Goal: Task Accomplishment & Management: Complete application form

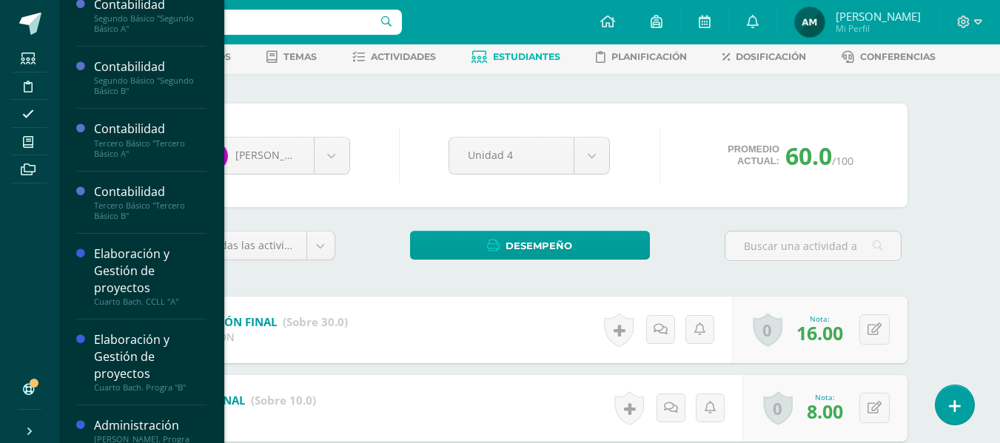
scroll to position [141, 0]
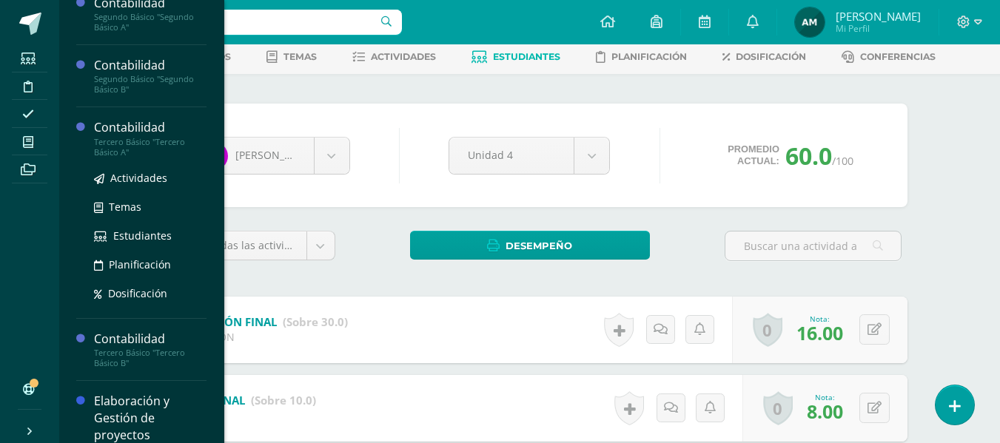
click at [133, 150] on div "Tercero Básico "Tercero Básico A"" at bounding box center [150, 147] width 113 height 21
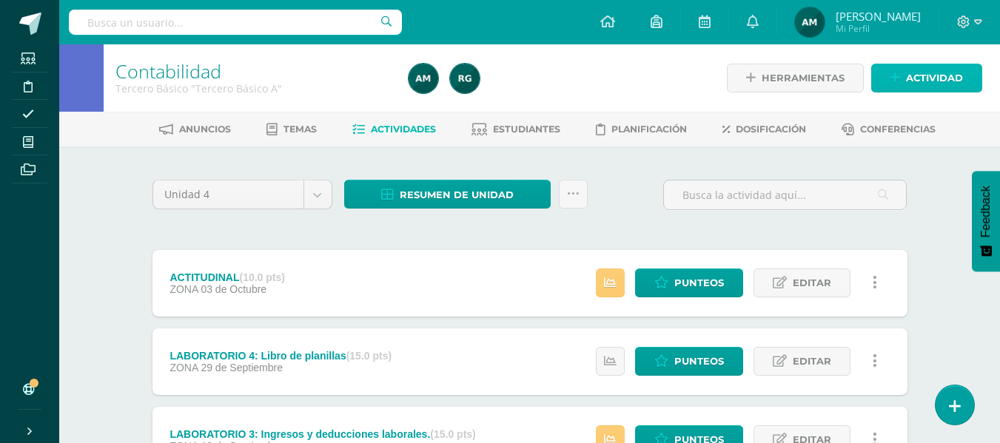
click at [921, 79] on span "Actividad" at bounding box center [934, 77] width 57 height 27
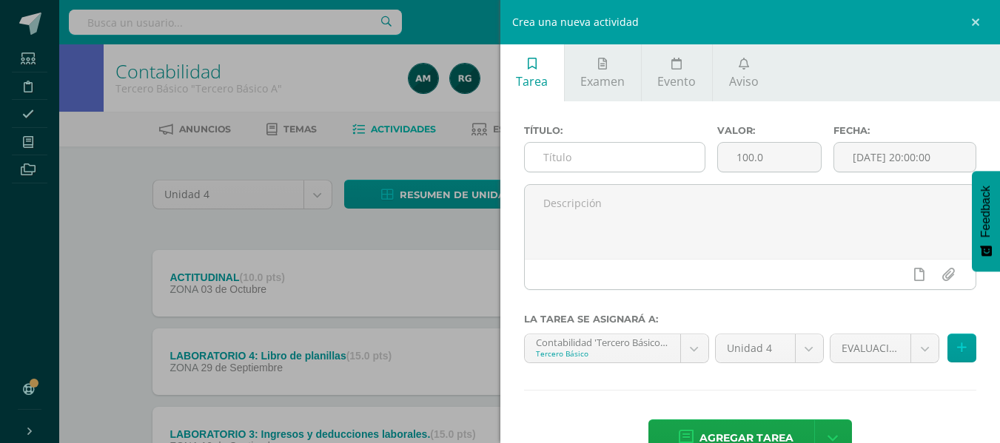
click at [615, 159] on input "text" at bounding box center [615, 157] width 180 height 29
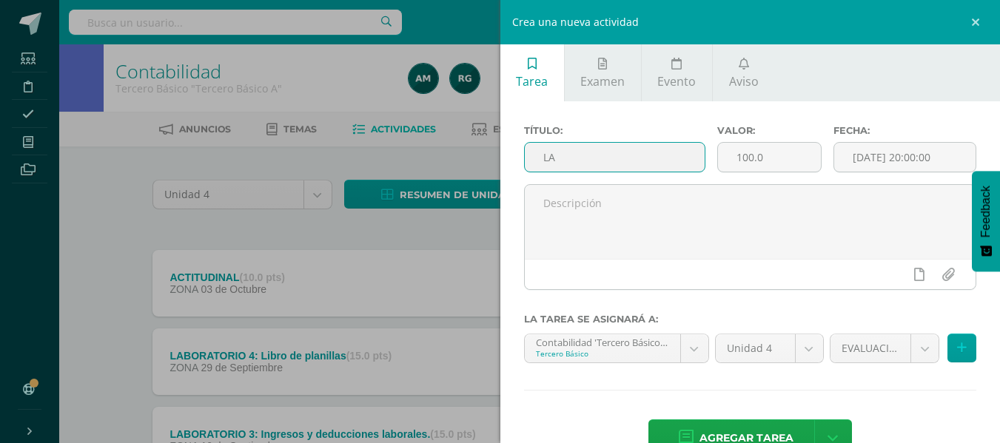
type input "L"
type input "EVALUACIÓN FINAL"
click at [735, 158] on input "100.0" at bounding box center [769, 157] width 103 height 29
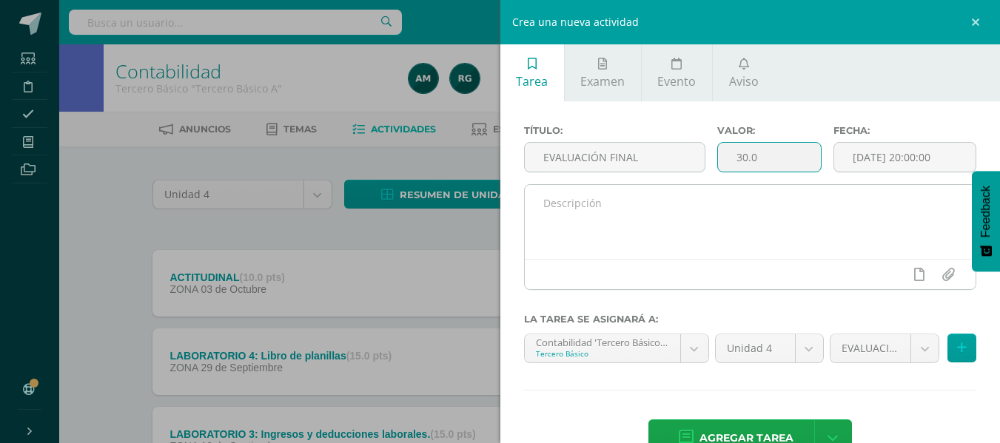
type input "30.0"
click at [566, 215] on textarea at bounding box center [751, 222] width 452 height 74
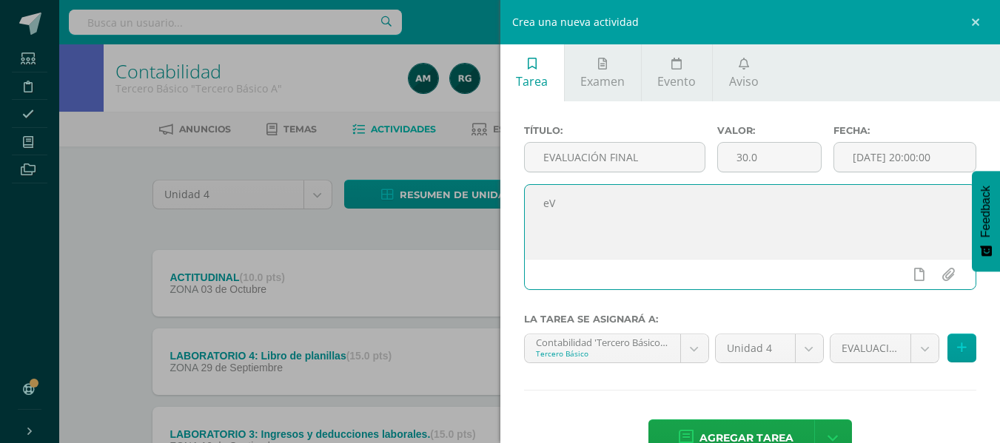
type textarea "e"
type textarea "Evaluación final de unidad."
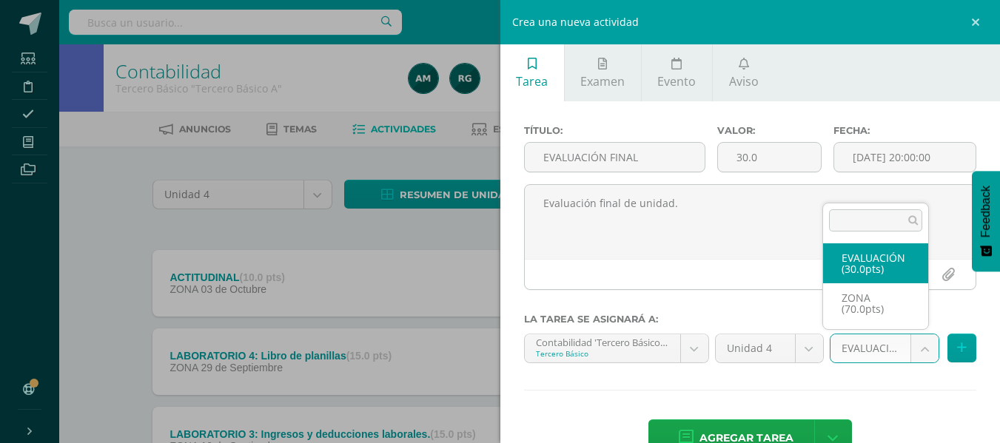
click at [901, 353] on body "Estudiantes Disciplina Asistencia Mis cursos Archivos Soporte Ayuda Reportar un…" at bounding box center [500, 364] width 1000 height 729
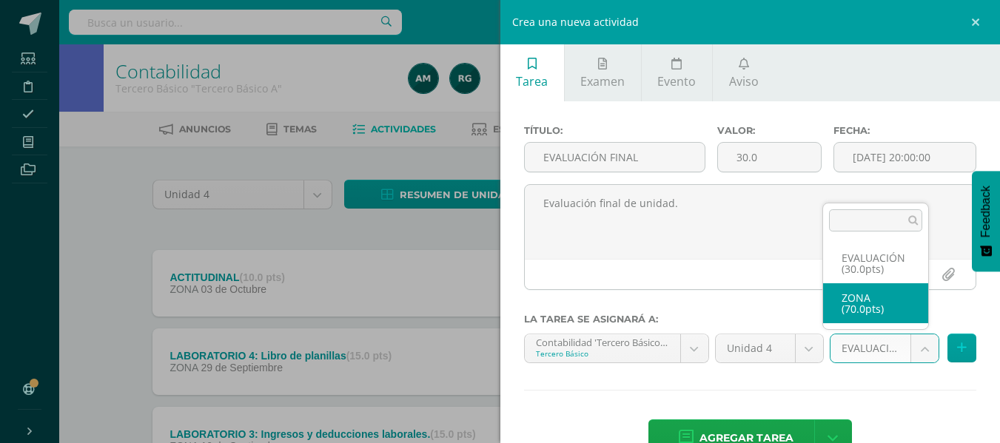
select select "106747"
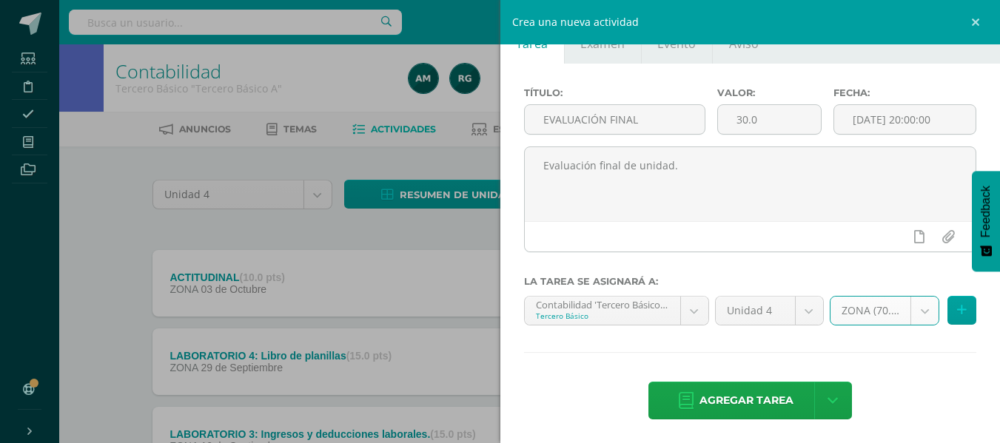
scroll to position [41, 0]
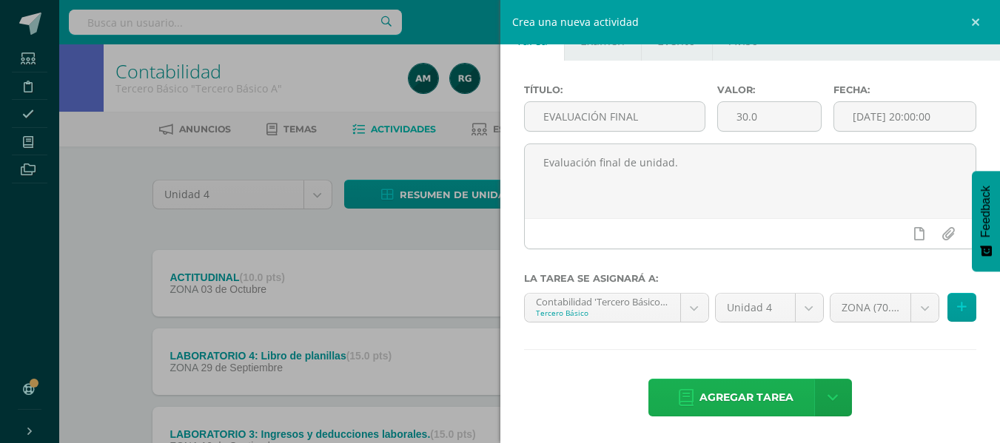
click at [774, 392] on span "Agregar tarea" at bounding box center [747, 398] width 94 height 36
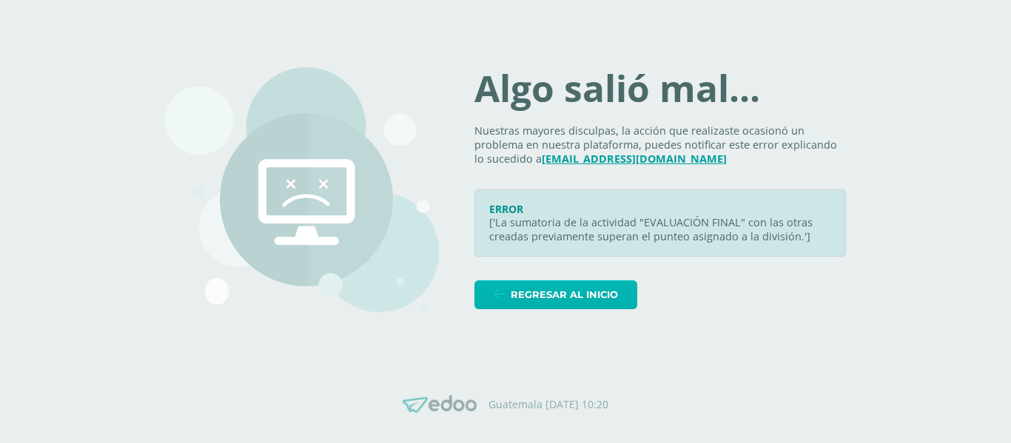
click at [575, 298] on span "Regresar al inicio" at bounding box center [564, 294] width 107 height 27
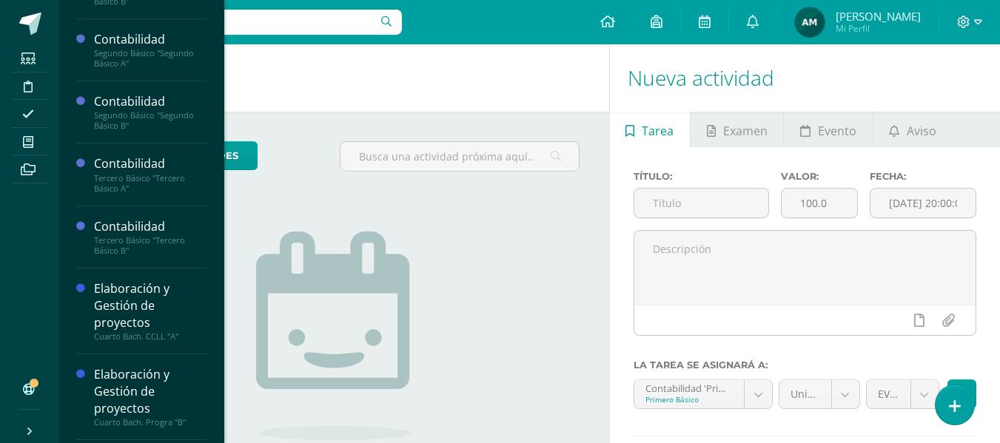
scroll to position [109, 0]
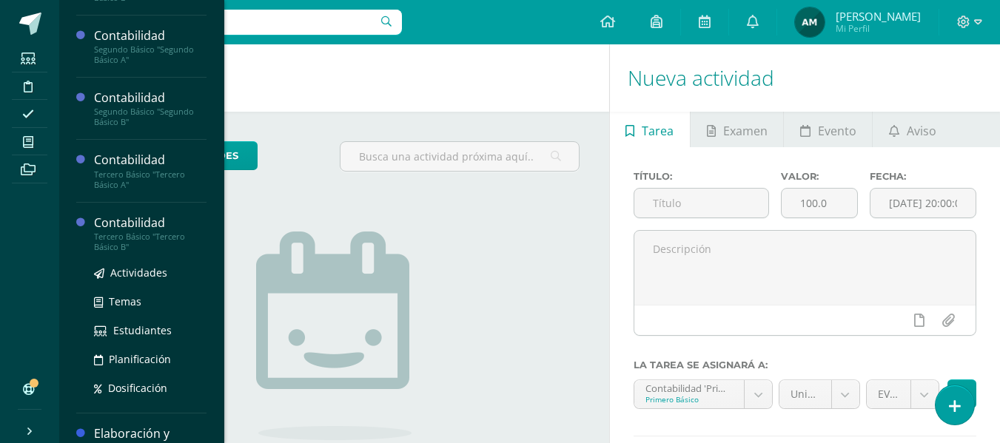
click at [154, 235] on div "Tercero Básico "Tercero Básico B"" at bounding box center [150, 242] width 113 height 21
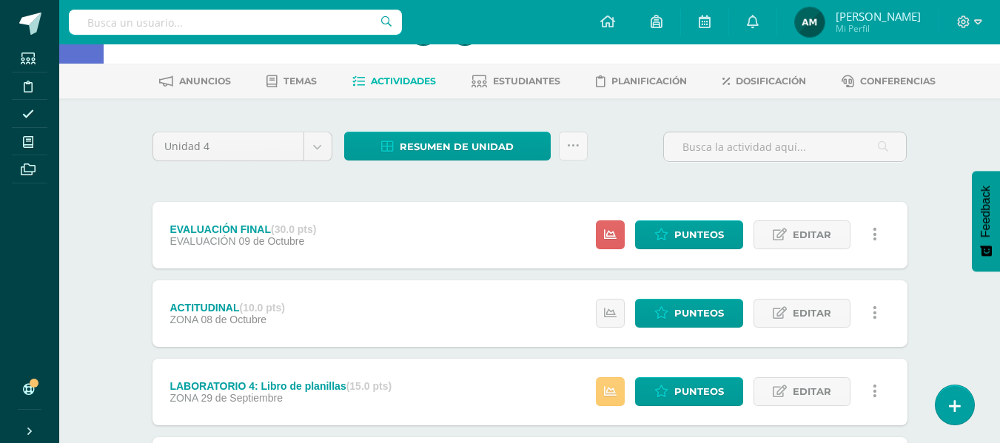
scroll to position [74, 0]
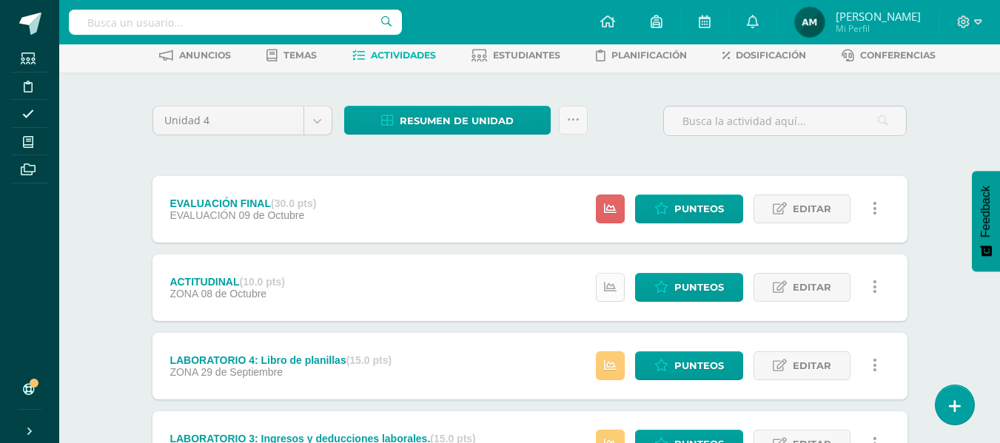
click at [616, 282] on icon at bounding box center [610, 287] width 13 height 13
click at [776, 163] on div "Unidad 4 Unidad 1 Unidad 2 Unidad 3 Unidad 4 Resumen de unidad Descargar como H…" at bounding box center [530, 403] width 767 height 602
click at [622, 210] on link at bounding box center [610, 209] width 29 height 29
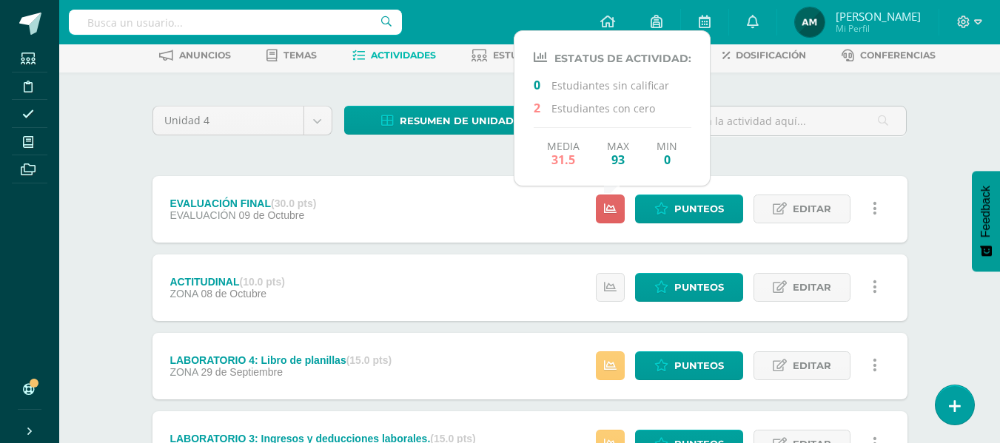
click at [771, 157] on div "Unidad 4 Unidad 1 Unidad 2 Unidad 3 Unidad 4 Resumen de unidad Descargar como H…" at bounding box center [530, 403] width 767 height 602
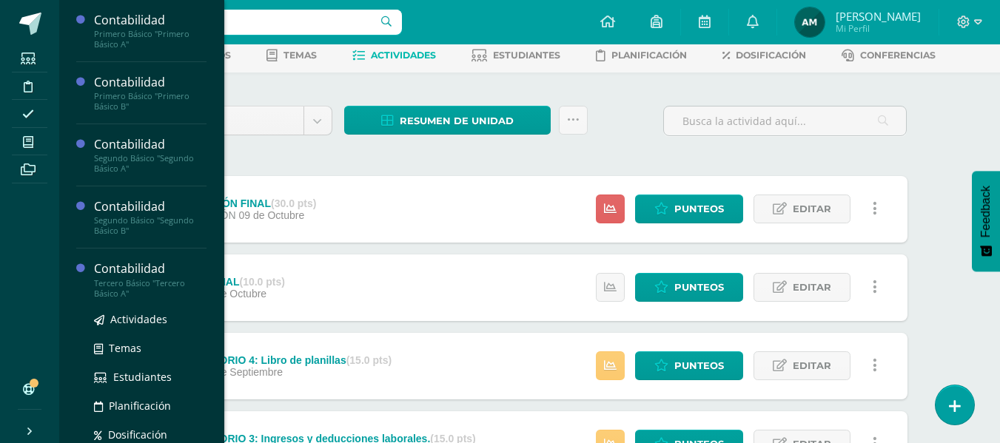
click at [139, 284] on div "Tercero Básico "Tercero Básico A"" at bounding box center [150, 288] width 113 height 21
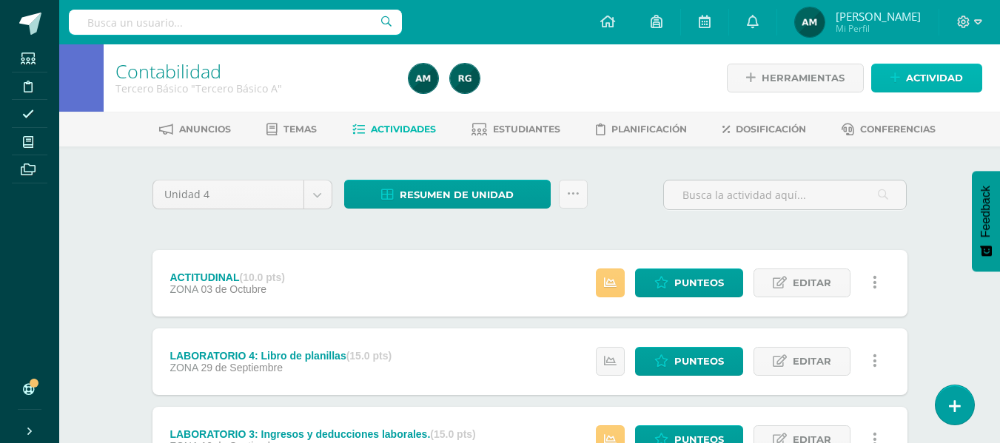
click at [925, 76] on span "Actividad" at bounding box center [934, 77] width 57 height 27
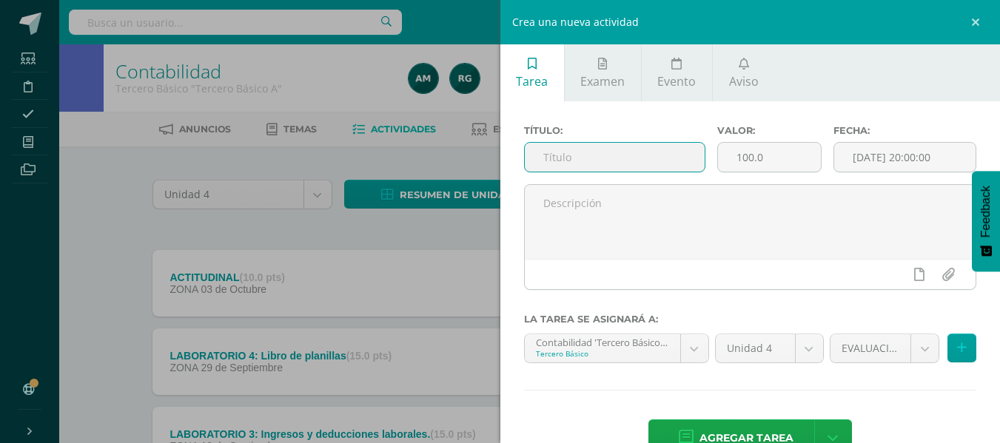
click at [583, 150] on input "text" at bounding box center [615, 157] width 180 height 29
type input "EVALUACIÓN FINAL"
click at [742, 161] on input "100.0" at bounding box center [769, 157] width 103 height 29
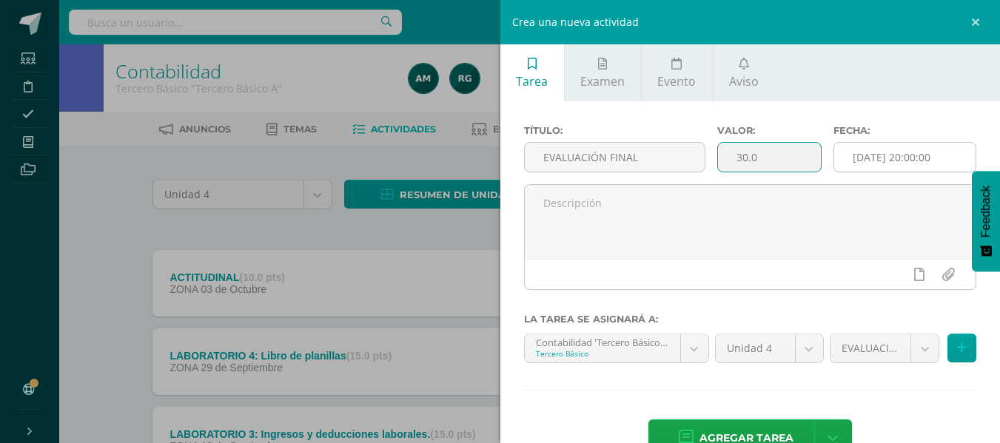
type input "30.0"
click at [900, 163] on input "[DATE] 20:00:00" at bounding box center [904, 157] width 141 height 29
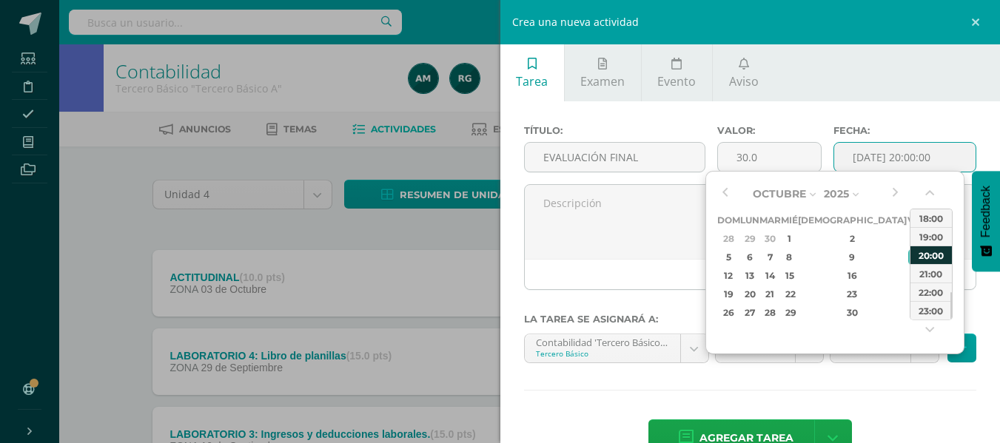
click at [923, 255] on div "20:00" at bounding box center [931, 255] width 41 height 19
type input "2025-10-10 20:00"
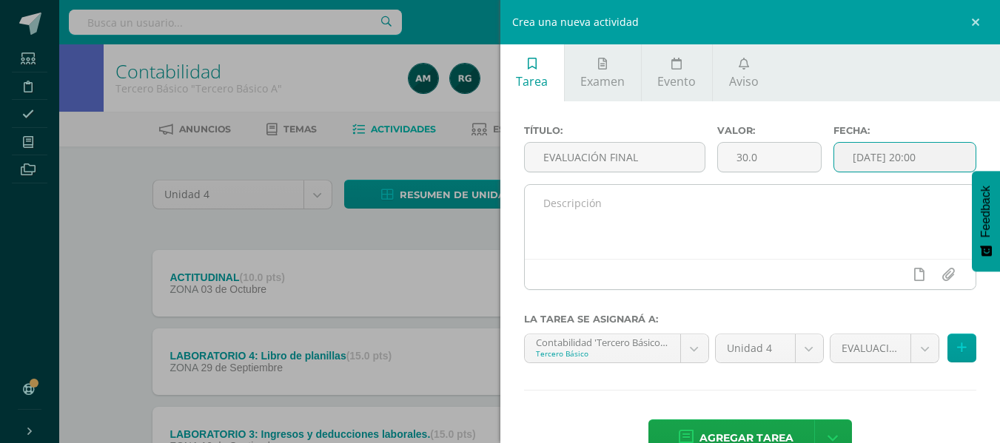
click at [706, 225] on textarea at bounding box center [751, 222] width 452 height 74
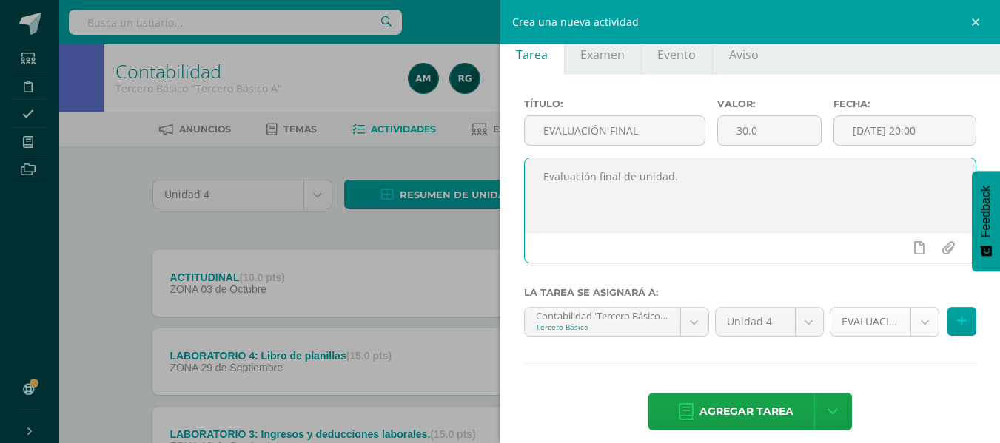
scroll to position [41, 0]
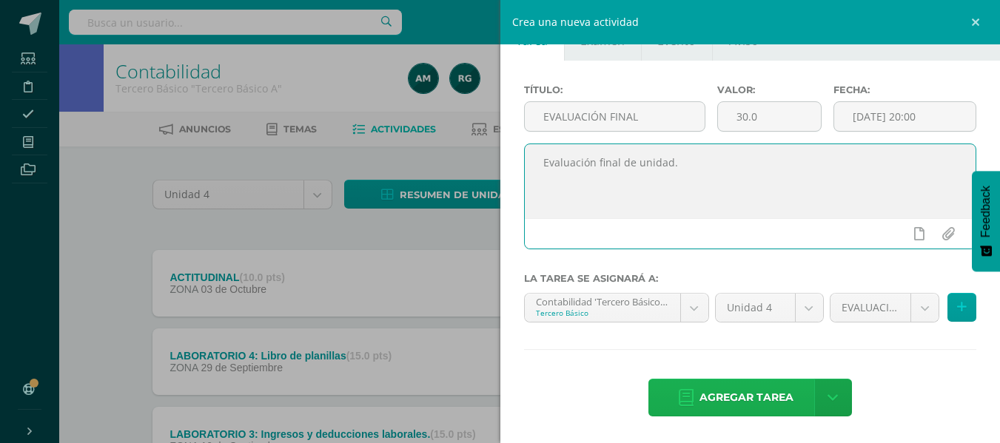
type textarea "Evaluación final de unidad."
click at [771, 394] on span "Agregar tarea" at bounding box center [747, 398] width 94 height 36
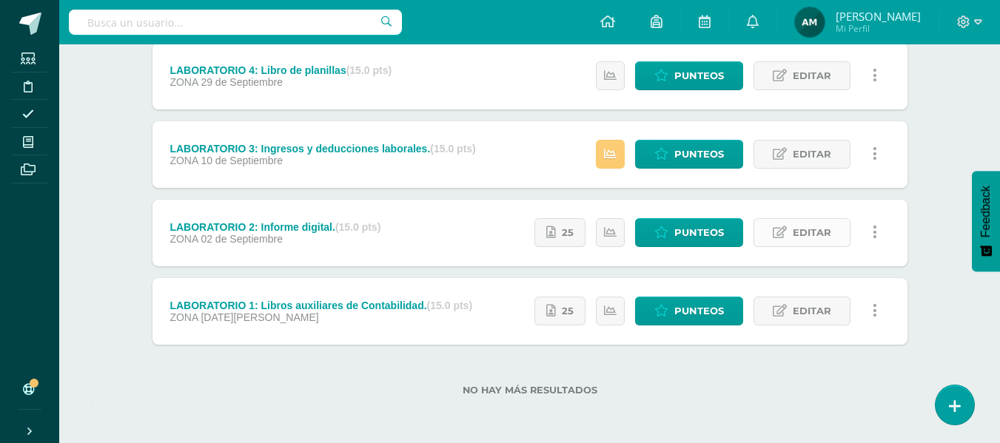
scroll to position [142, 0]
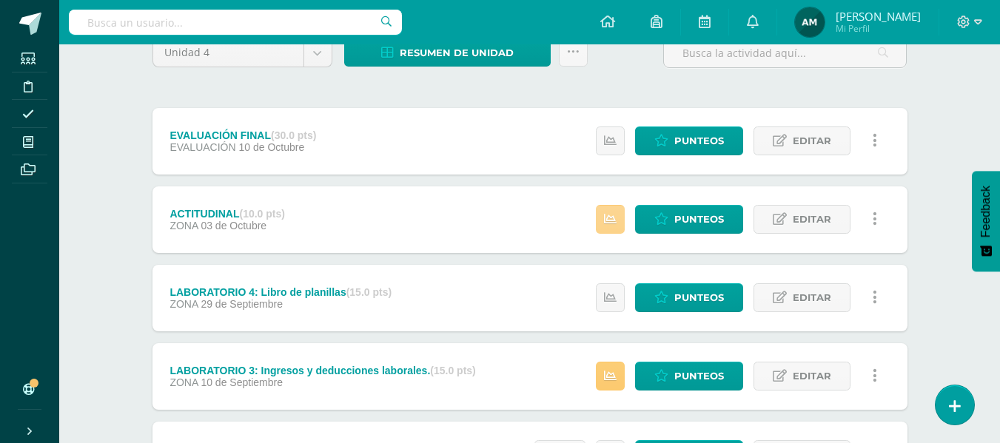
click at [615, 213] on icon at bounding box center [610, 219] width 13 height 13
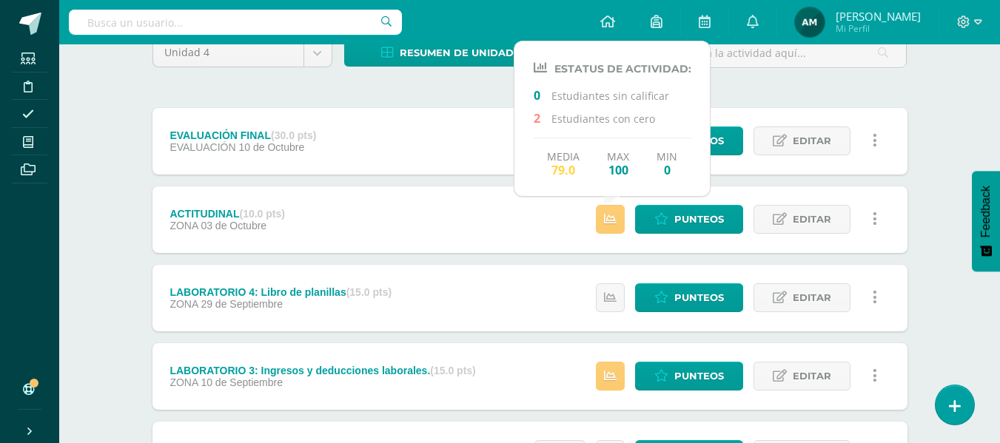
click at [937, 132] on div "Contabilidad Tercero Básico "Tercero Básico A" Herramientas Detalle de asistenc…" at bounding box center [529, 283] width 941 height 763
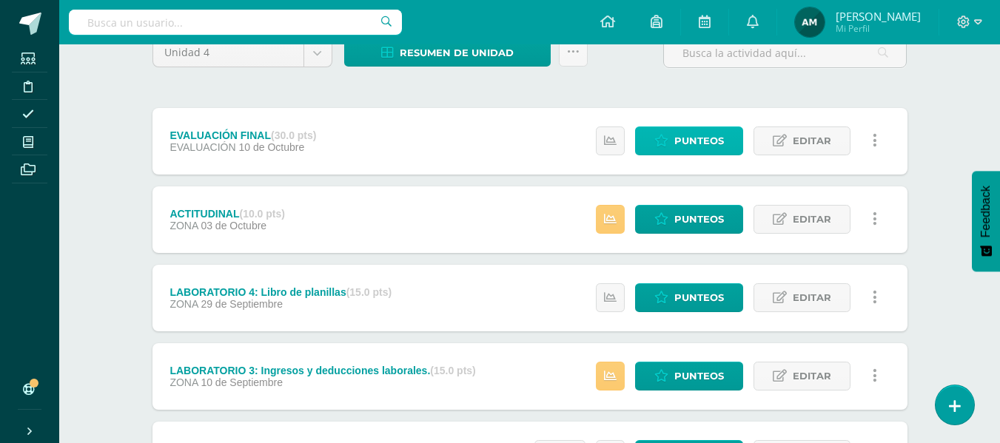
click at [714, 142] on span "Punteos" at bounding box center [699, 140] width 50 height 27
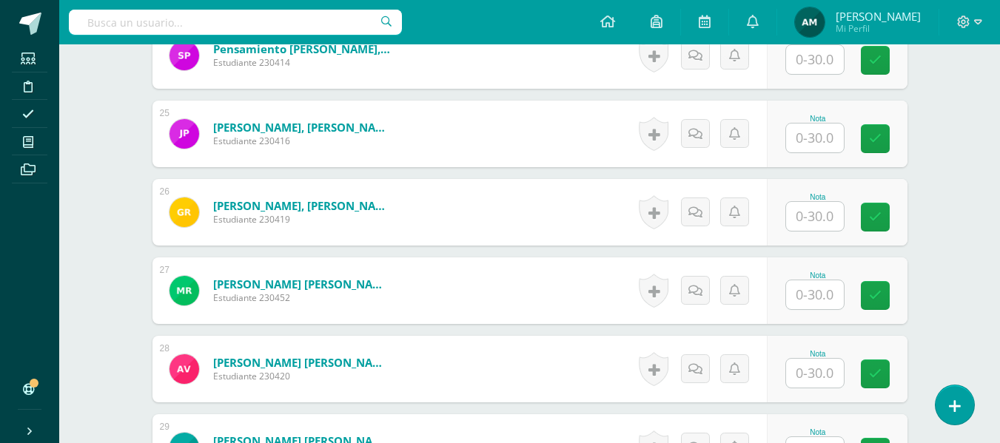
scroll to position [2319, 0]
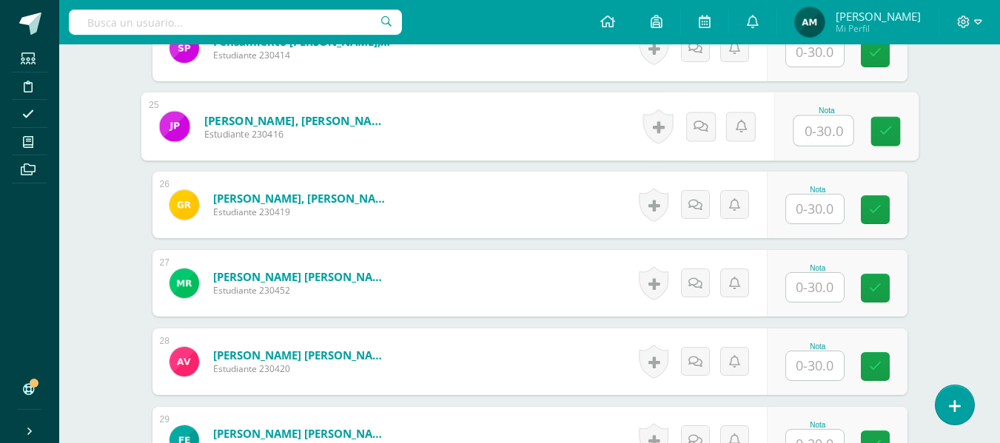
click at [805, 125] on input "text" at bounding box center [823, 131] width 59 height 30
type input "24"
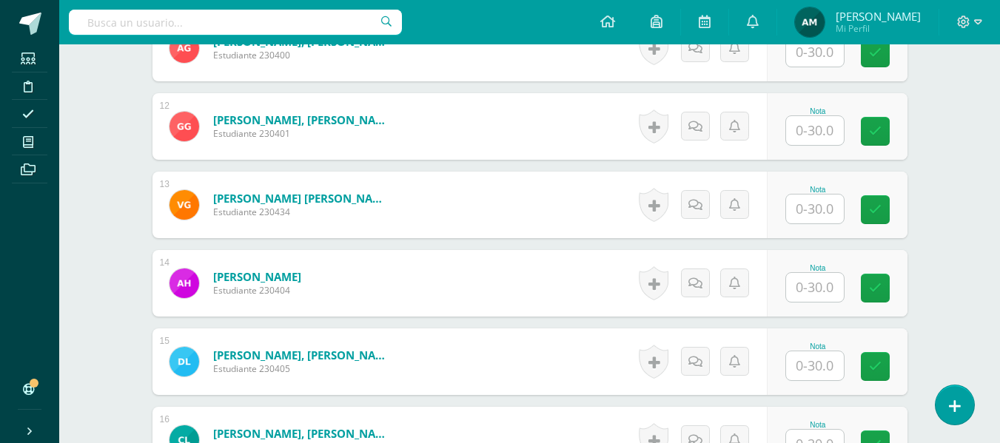
scroll to position [1283, 0]
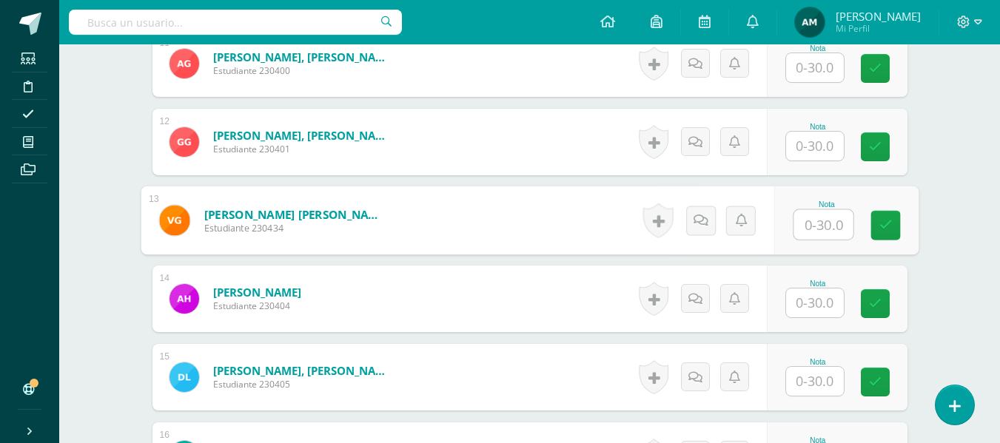
click at [806, 225] on input "text" at bounding box center [823, 225] width 59 height 30
type input "5"
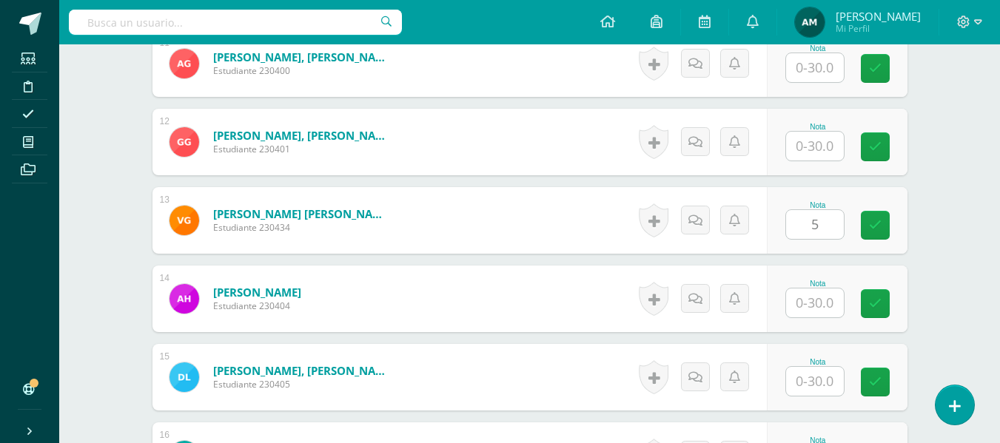
click at [965, 191] on div "Contabilidad Tercero Básico "Tercero Básico A" Herramientas Detalle de asistenc…" at bounding box center [529, 220] width 941 height 2918
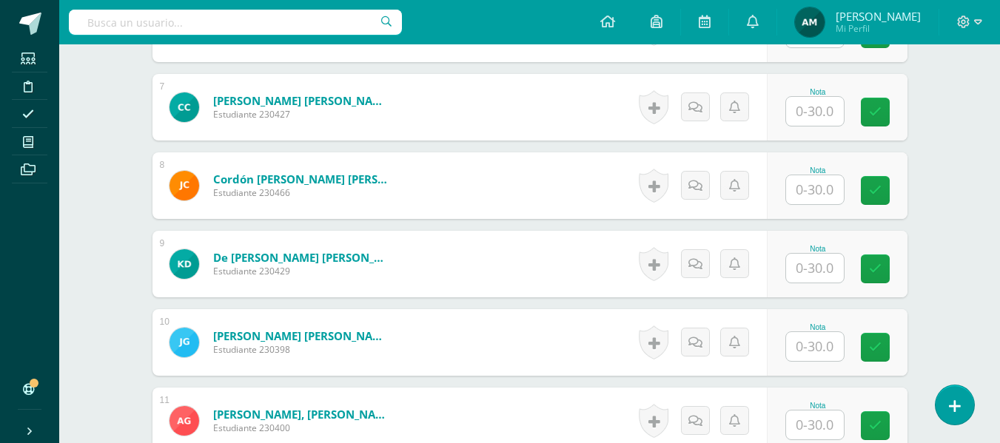
scroll to position [894, 0]
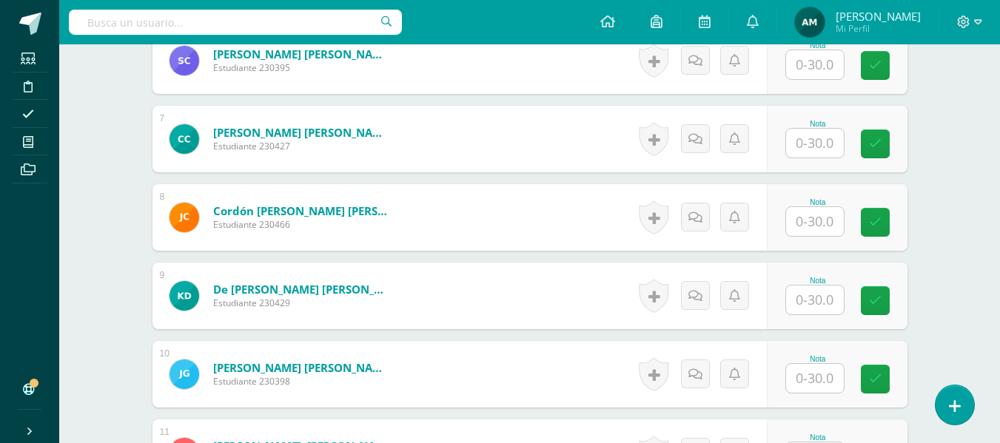
click at [815, 215] on input "text" at bounding box center [815, 221] width 58 height 29
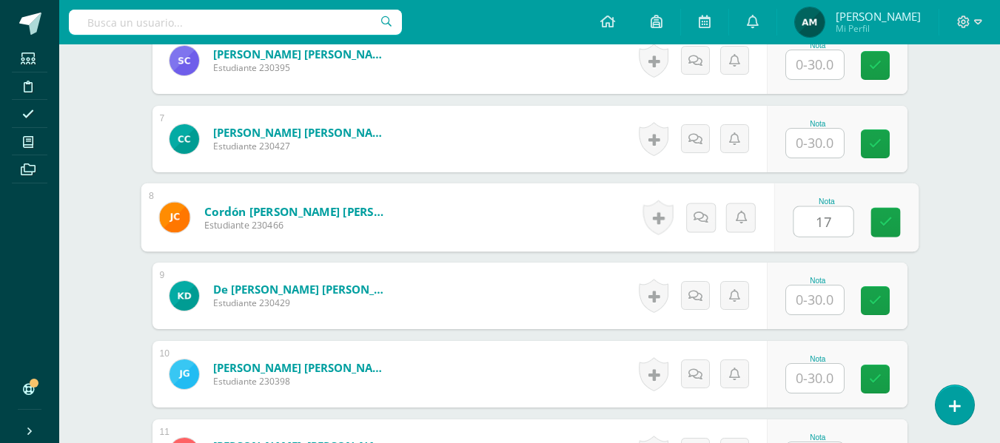
type input "17"
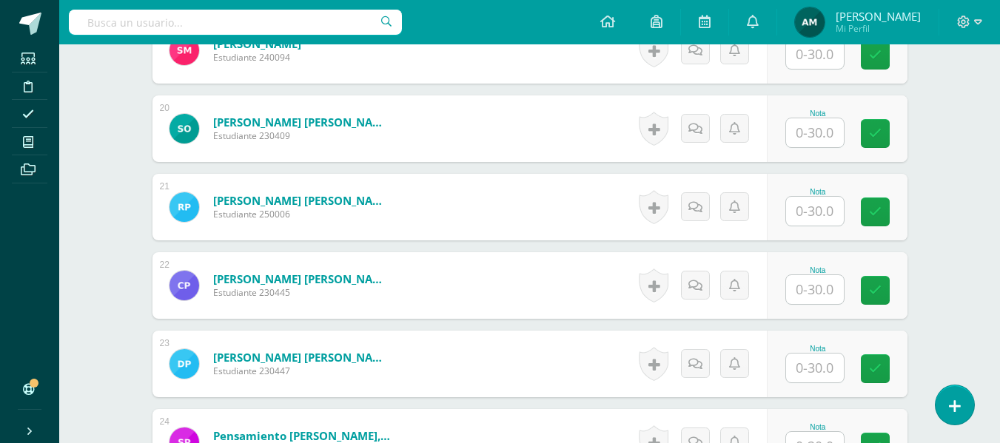
scroll to position [1946, 0]
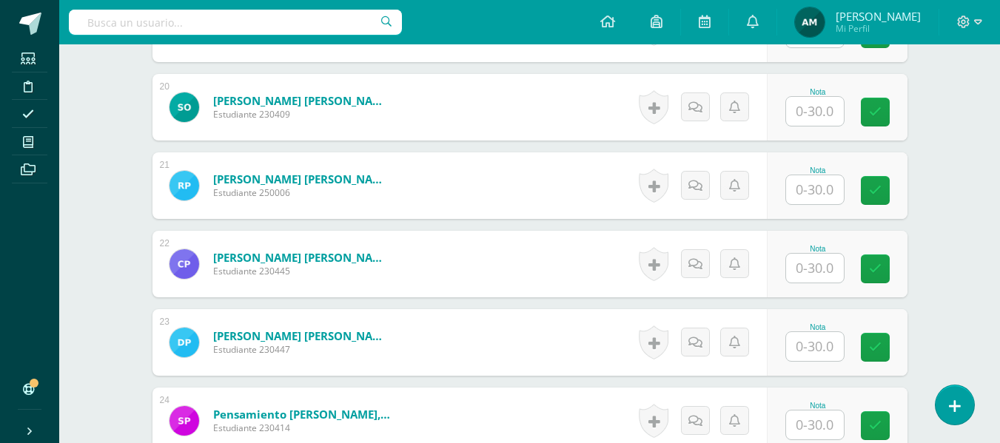
click at [808, 348] on input "text" at bounding box center [815, 346] width 58 height 29
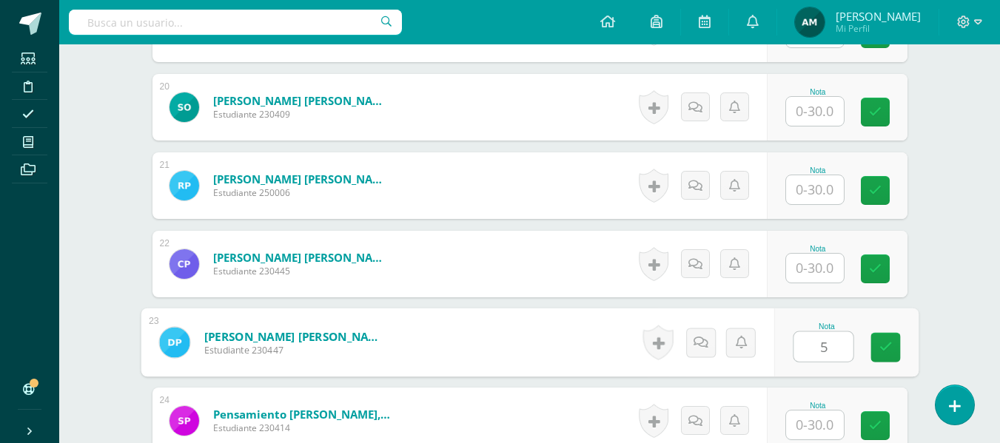
type input "5"
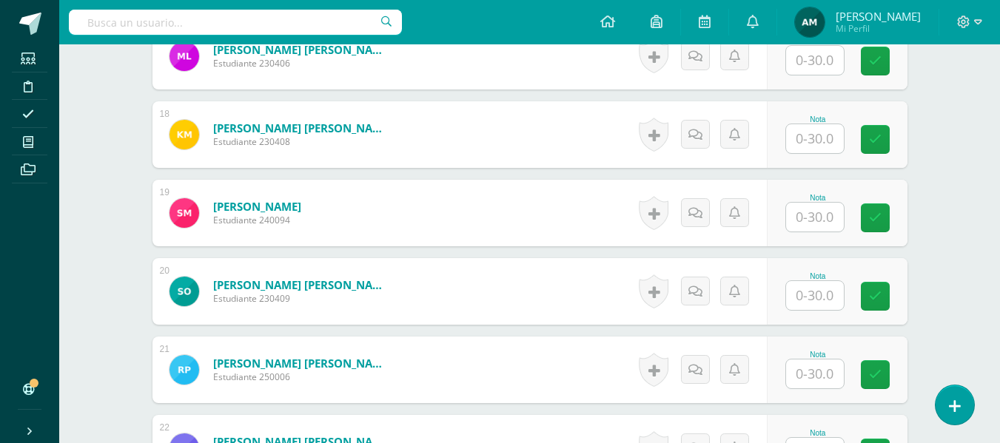
scroll to position [1824, 0]
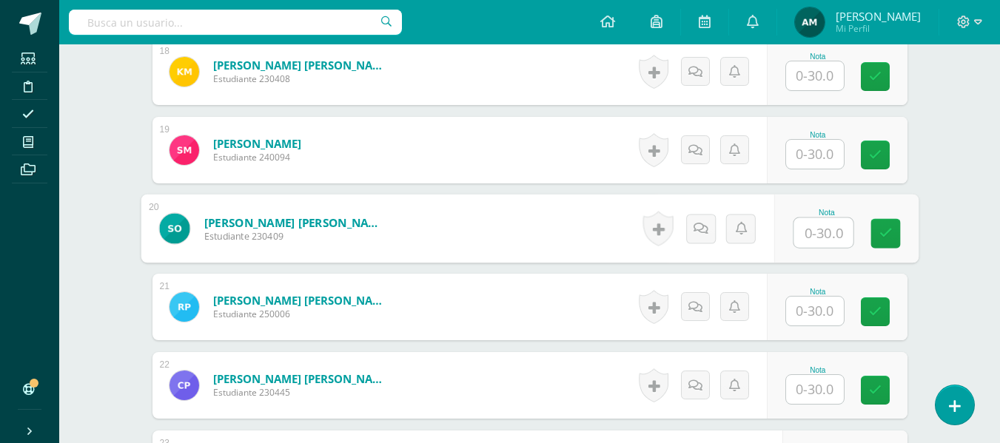
click at [816, 229] on input "text" at bounding box center [823, 233] width 59 height 30
type input "17"
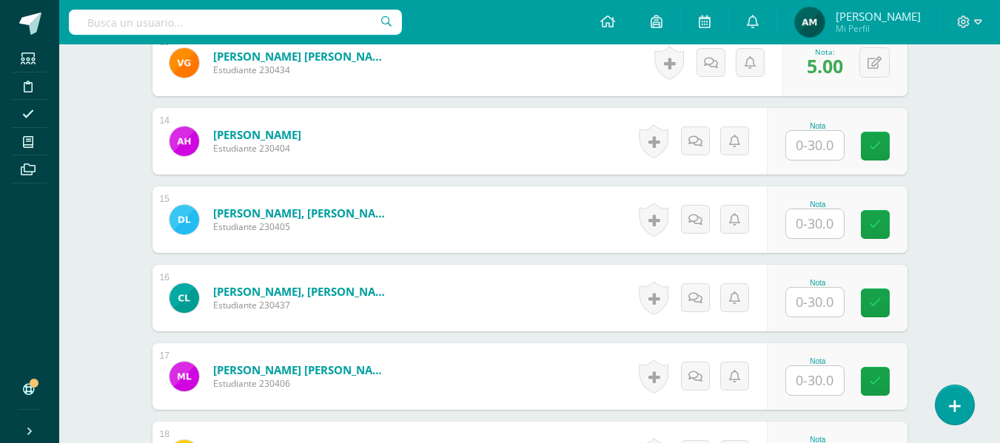
scroll to position [1414, 0]
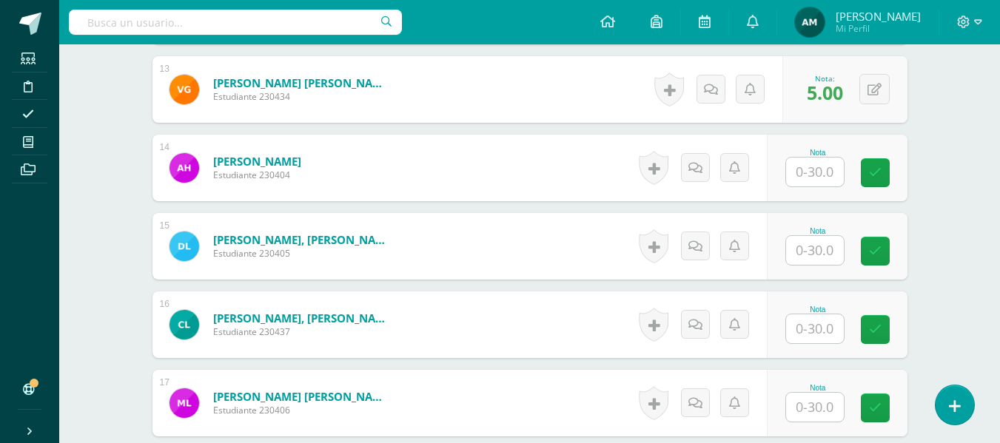
click at [814, 170] on input "text" at bounding box center [815, 172] width 58 height 29
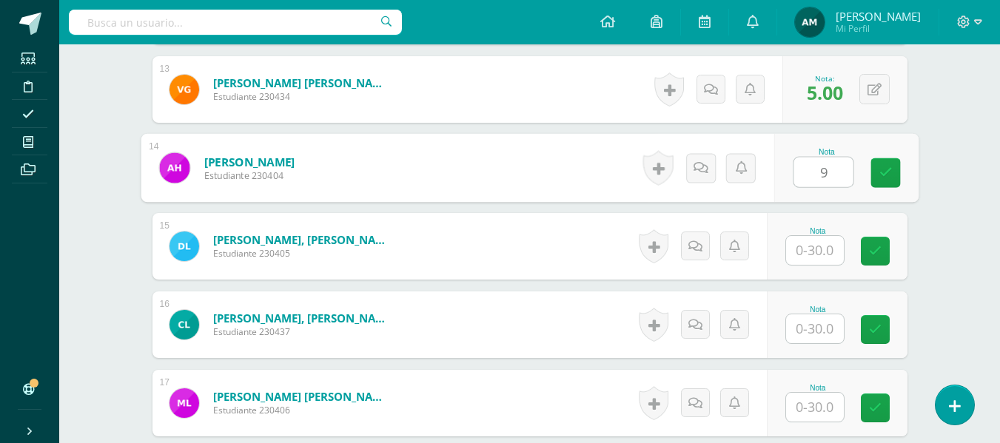
type input "9"
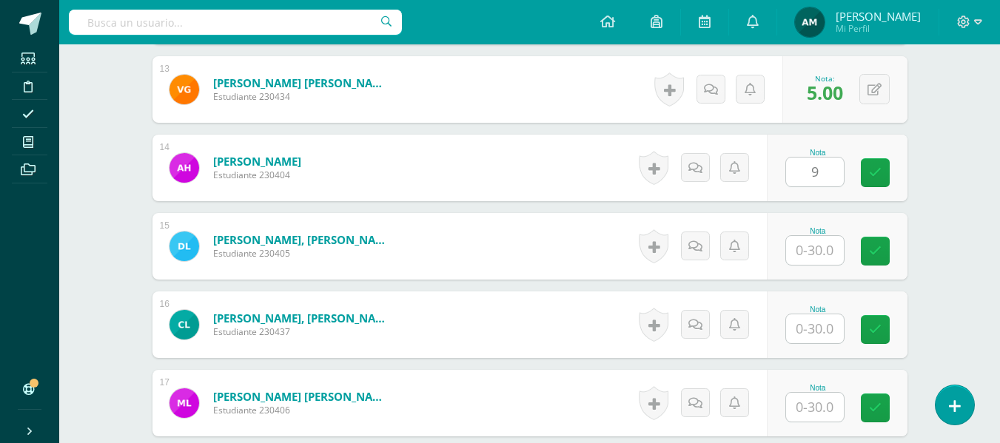
click at [956, 221] on div "Contabilidad Tercero Básico "Tercero Básico A" Herramientas Detalle de asistenc…" at bounding box center [529, 89] width 941 height 2918
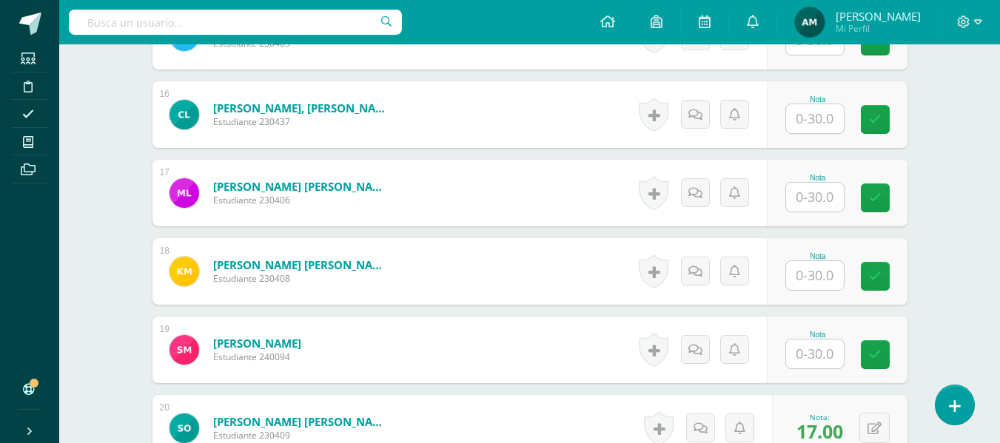
scroll to position [1635, 0]
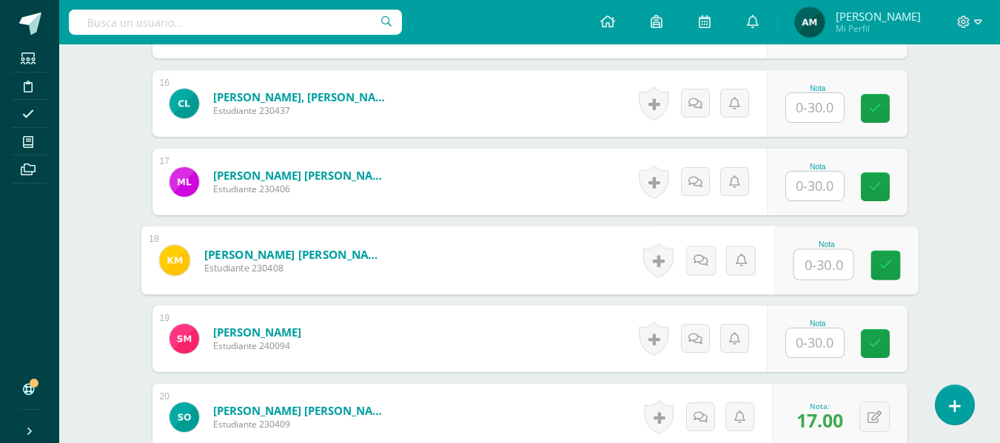
click at [814, 272] on input "text" at bounding box center [823, 265] width 59 height 30
type input "11"
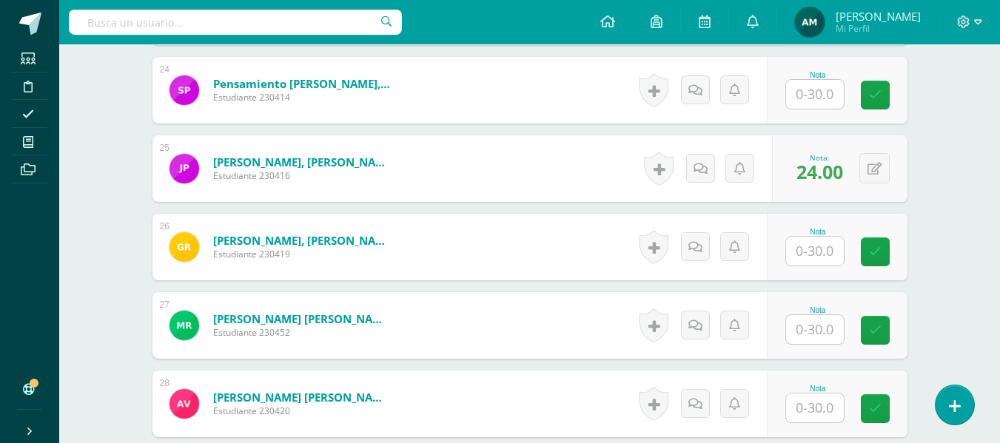
scroll to position [2266, 0]
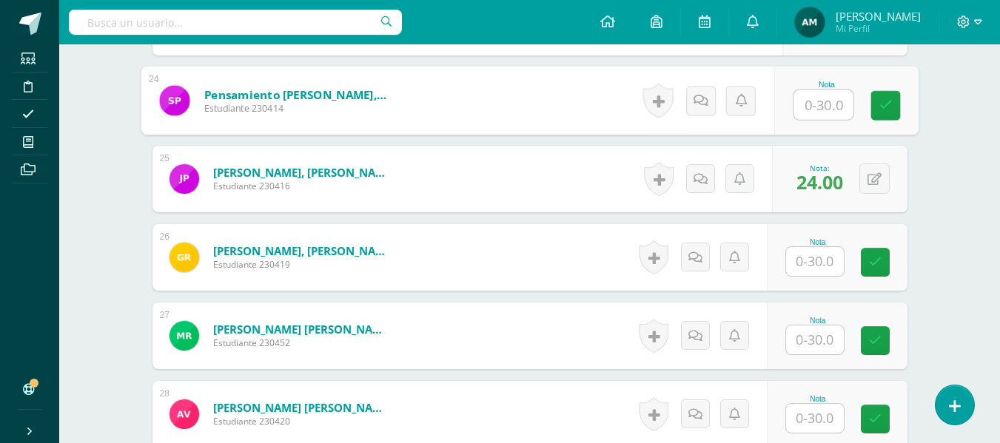
click at [814, 103] on input "text" at bounding box center [823, 105] width 59 height 30
type input "25"
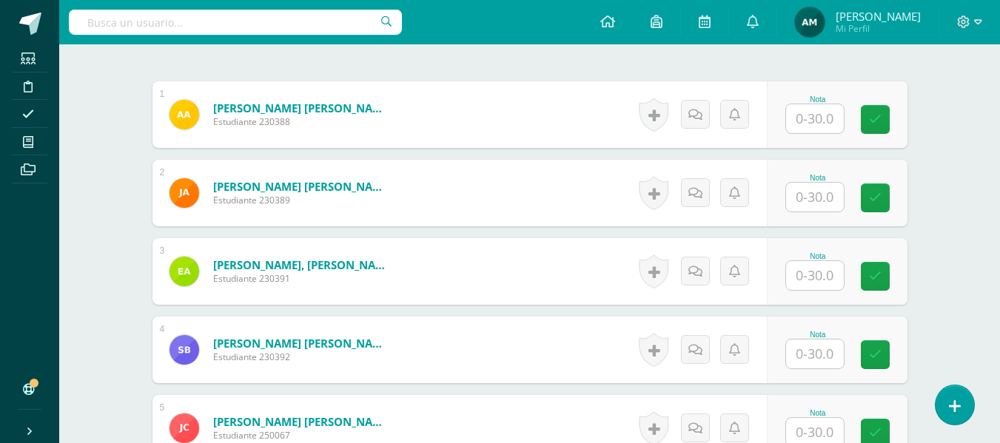
scroll to position [458, 0]
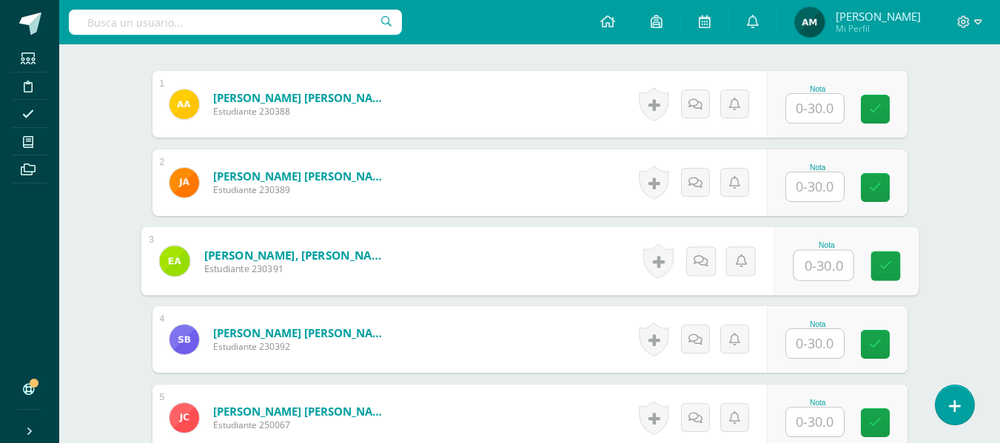
click at [816, 261] on input "text" at bounding box center [823, 266] width 59 height 30
type input "9"
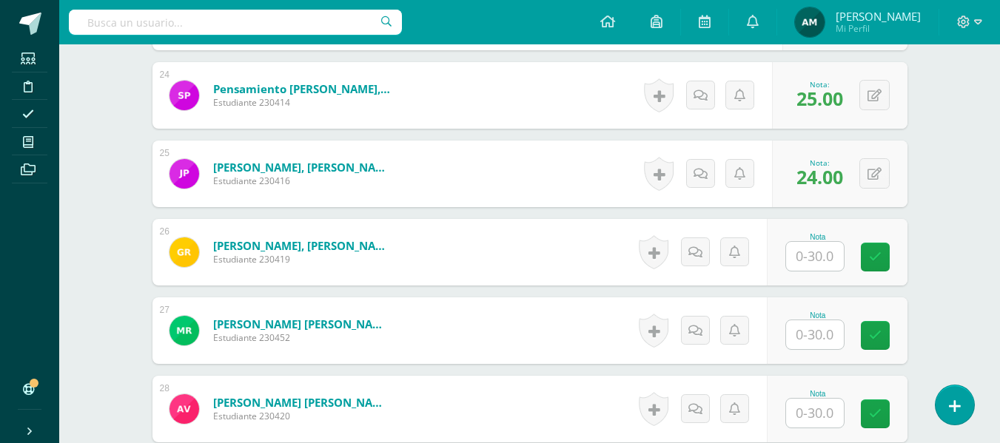
scroll to position [2292, 0]
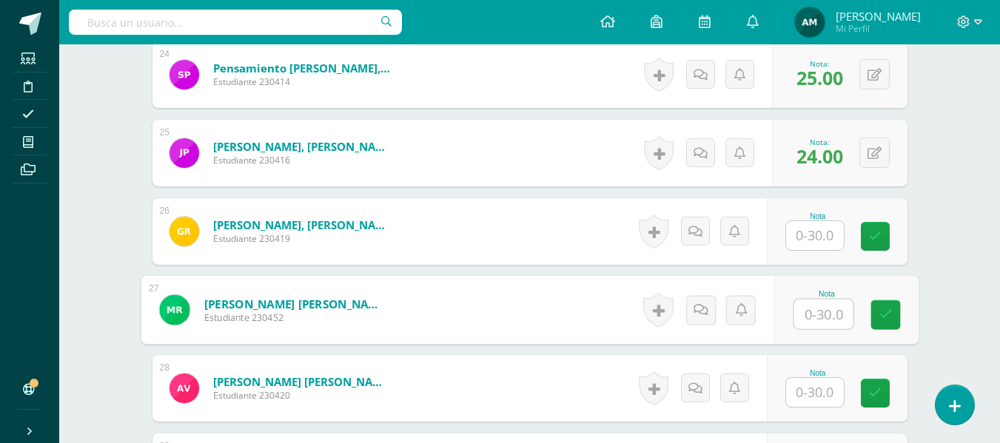
click at [815, 315] on input "text" at bounding box center [823, 315] width 59 height 30
type input "22"
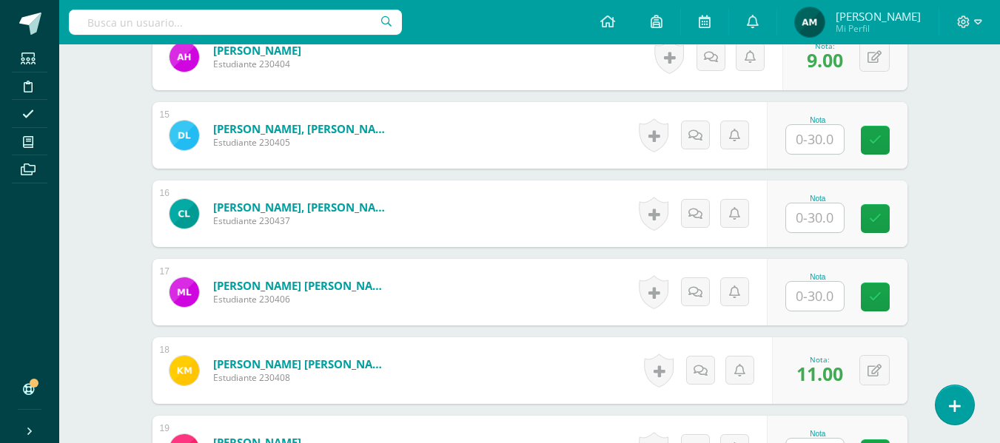
scroll to position [1519, 0]
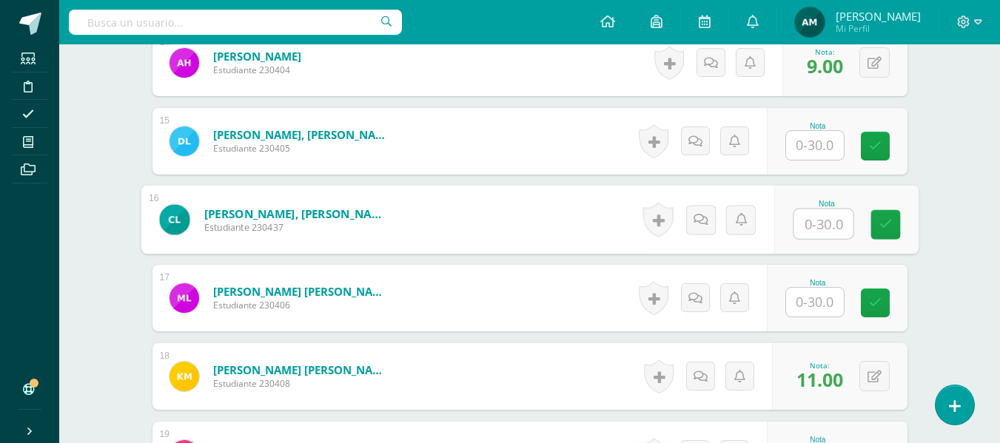
click at [827, 226] on input "text" at bounding box center [823, 225] width 59 height 30
type input "10"
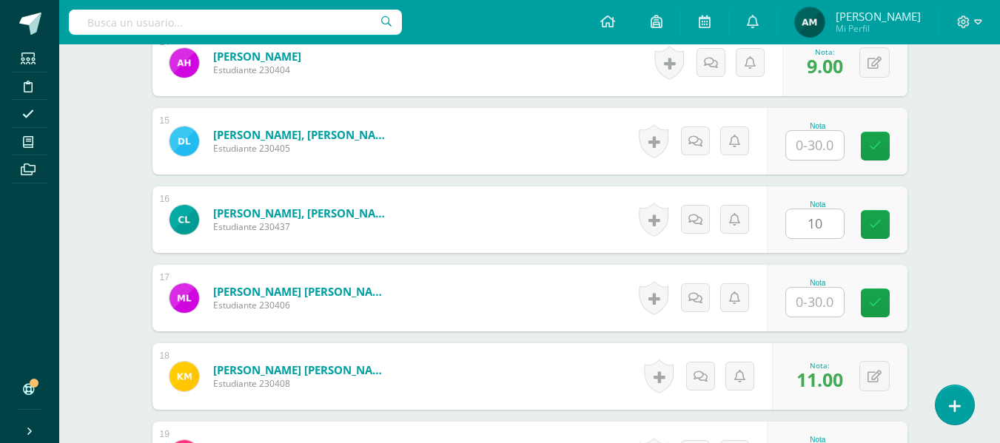
click at [917, 187] on div "¿Estás seguro que quieres eliminar esta actividad? Esto borrará la actividad y …" at bounding box center [530, 35] width 814 height 2816
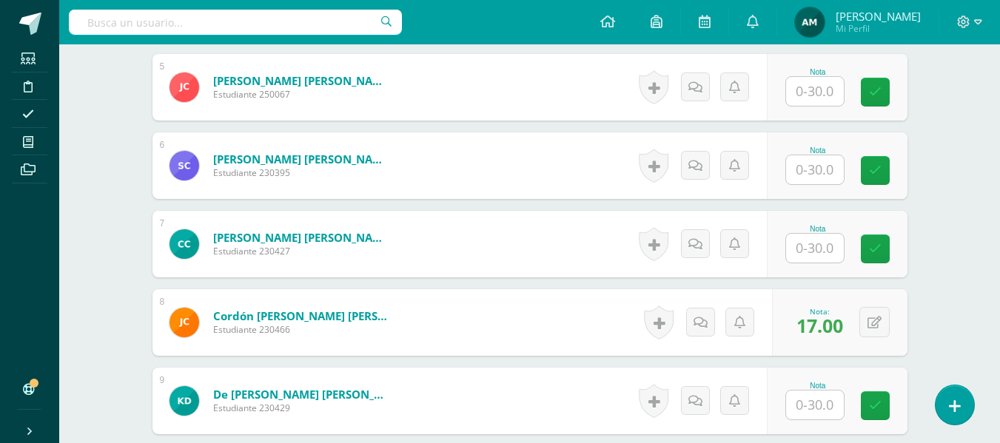
scroll to position [773, 0]
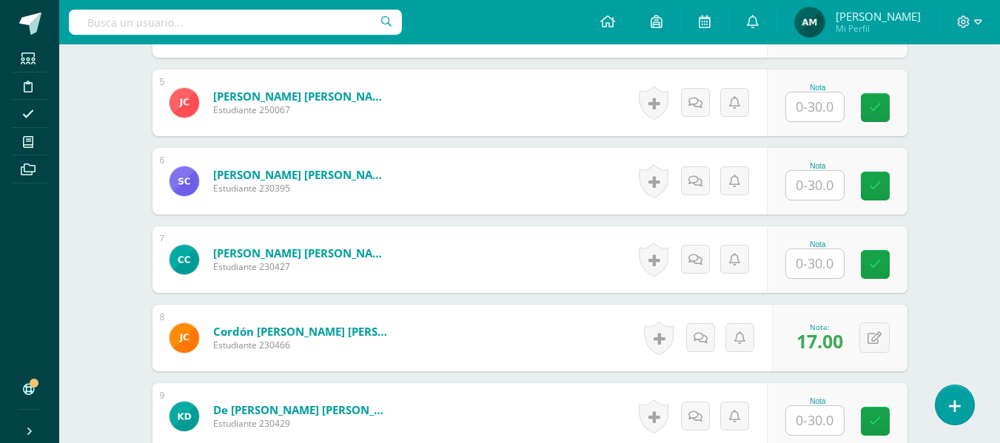
click at [814, 185] on input "text" at bounding box center [815, 185] width 58 height 29
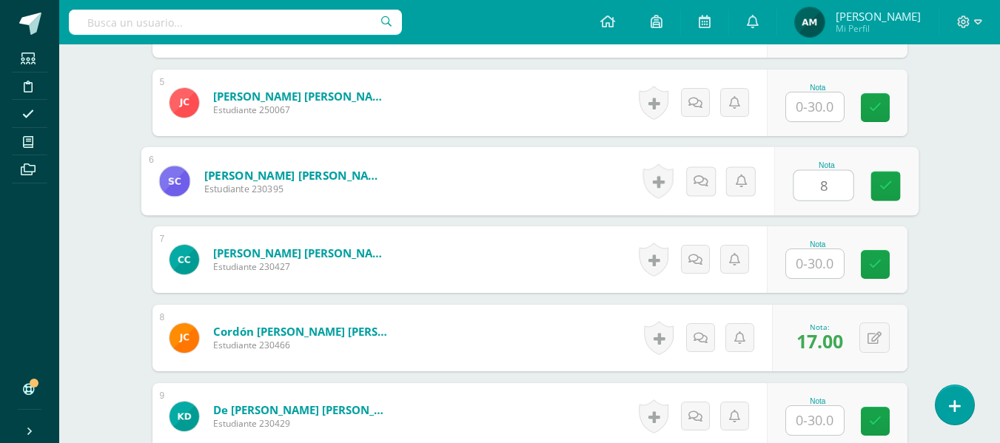
type input "8"
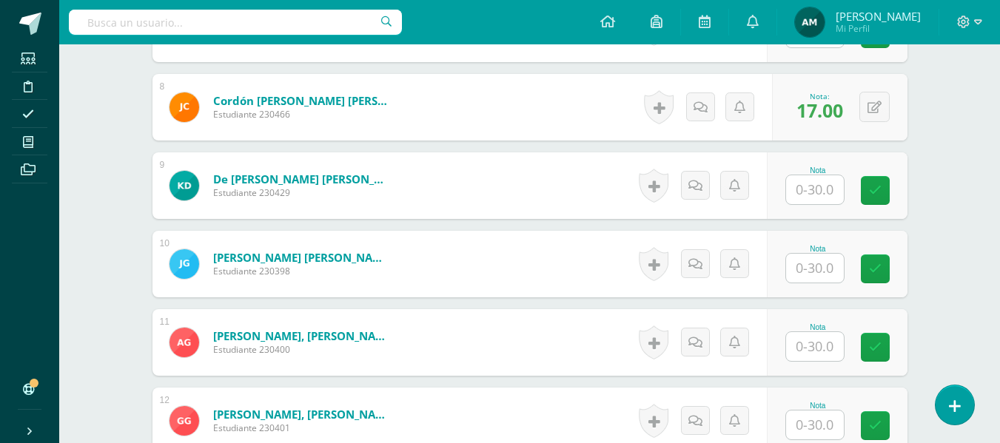
scroll to position [1036, 0]
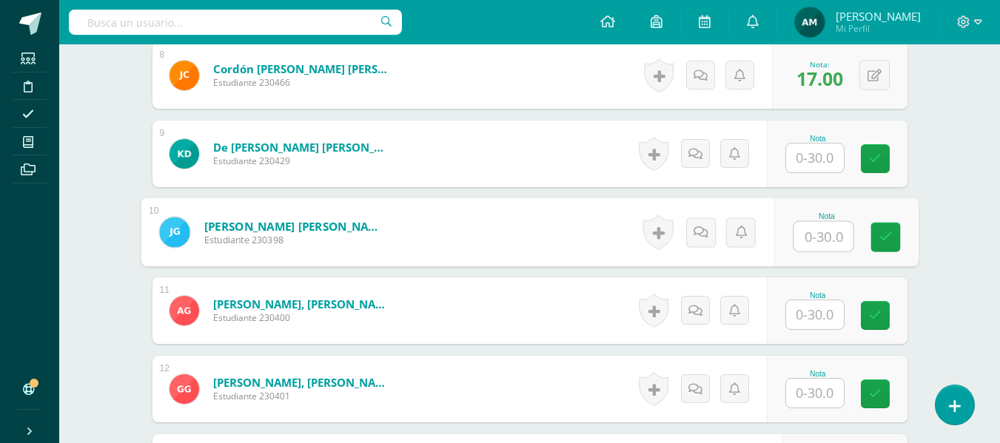
click at [815, 243] on input "text" at bounding box center [823, 237] width 59 height 30
type input "7"
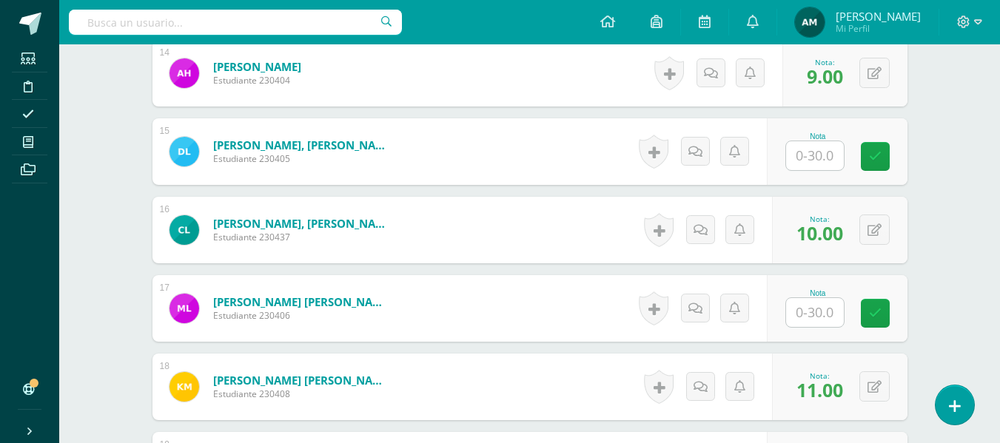
scroll to position [1514, 0]
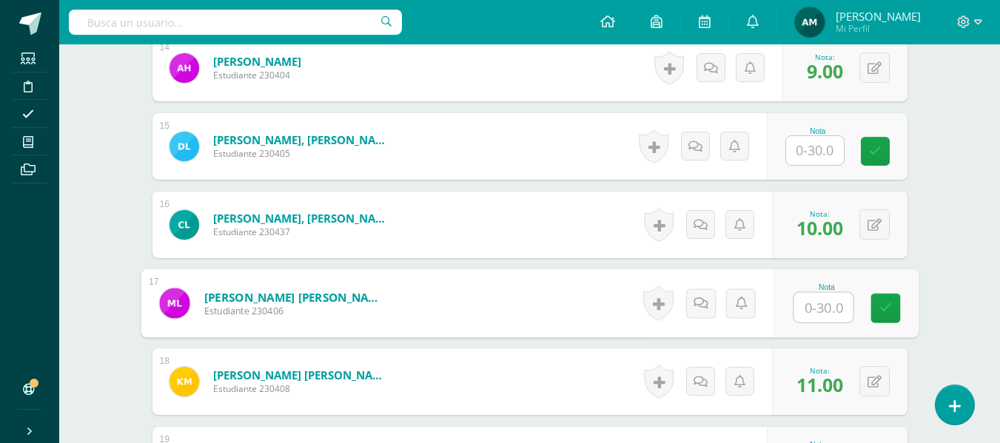
click at [814, 307] on input "text" at bounding box center [823, 308] width 59 height 30
type input "25"
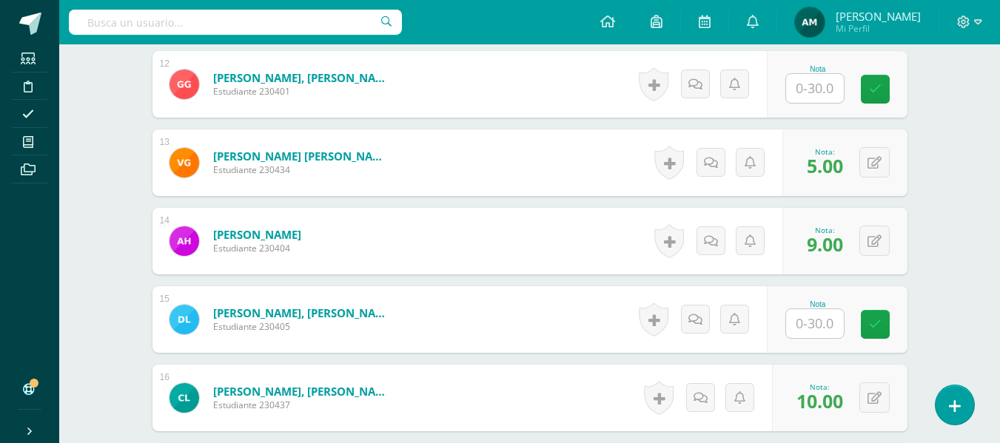
scroll to position [1325, 0]
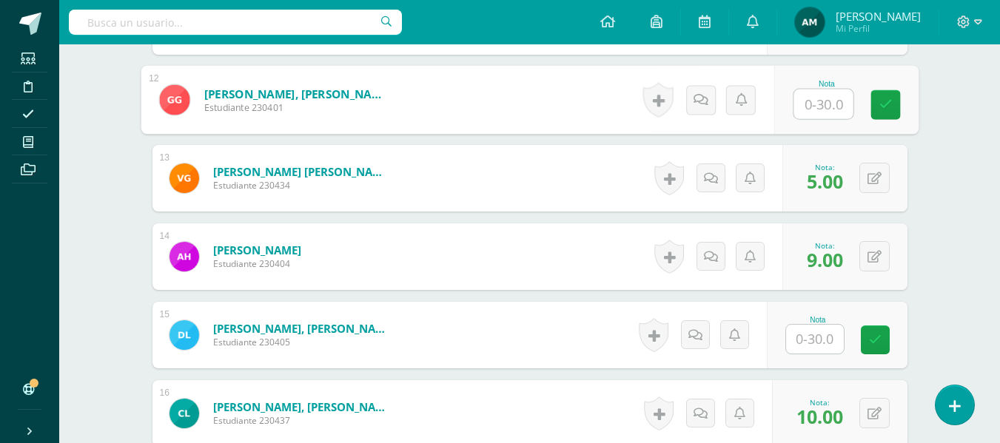
click at [815, 107] on input "text" at bounding box center [823, 105] width 59 height 30
type input "30"
click at [929, 147] on div "¿Estás seguro que quieres eliminar esta actividad? Esto borrará la actividad y …" at bounding box center [530, 229] width 814 height 2816
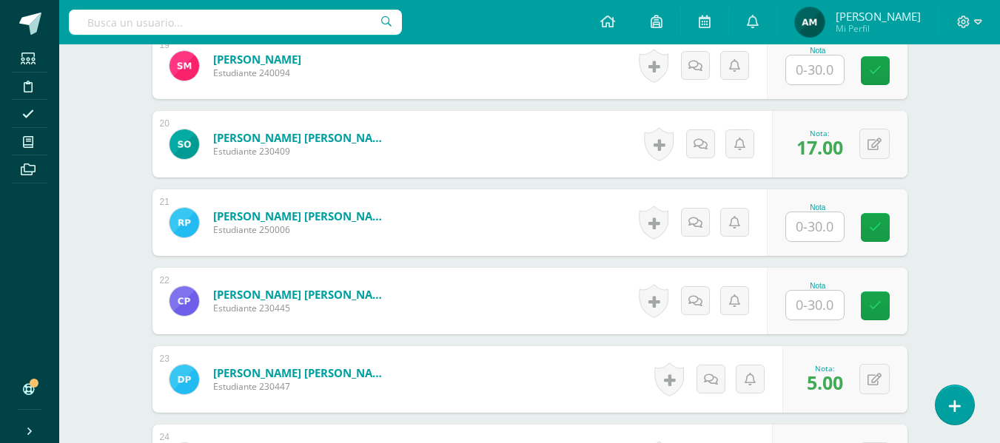
scroll to position [1929, 0]
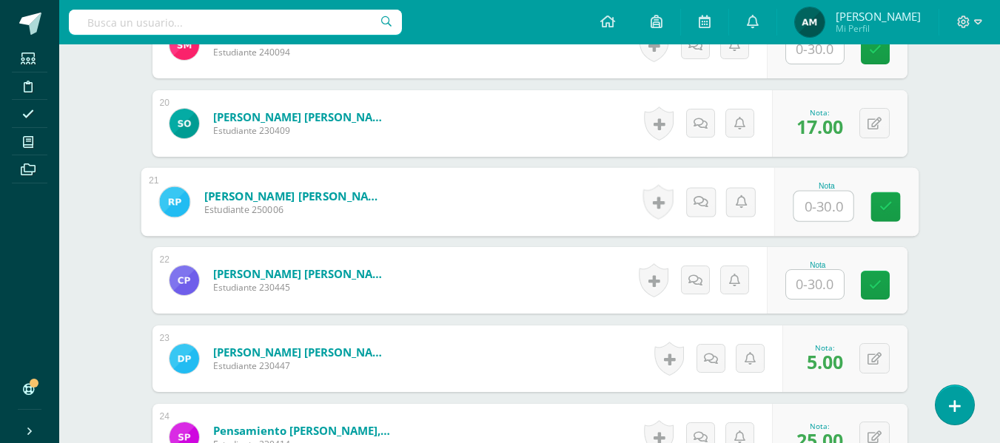
click at [822, 212] on input "text" at bounding box center [823, 207] width 59 height 30
type input "25"
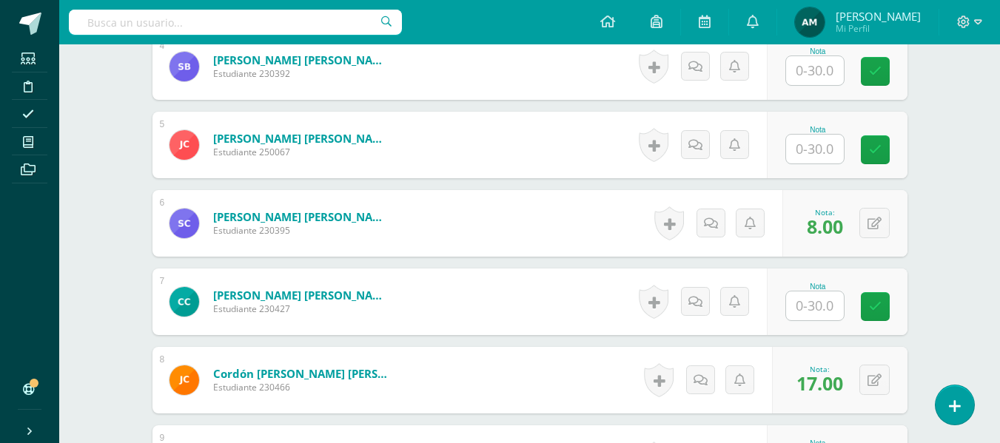
scroll to position [726, 0]
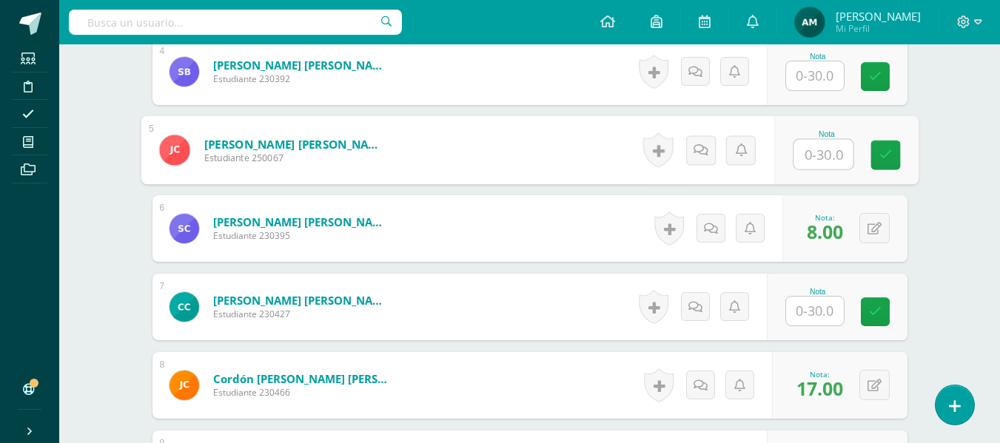
click at [812, 158] on input "text" at bounding box center [823, 155] width 59 height 30
type input "27"
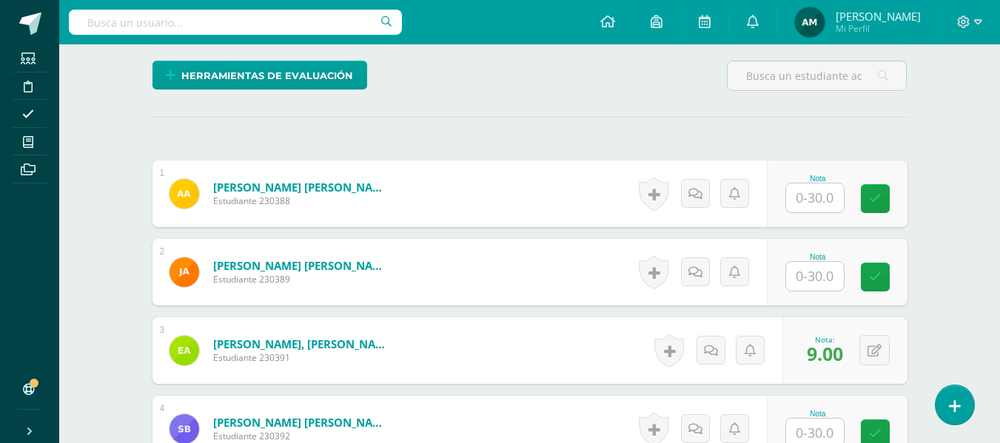
scroll to position [358, 0]
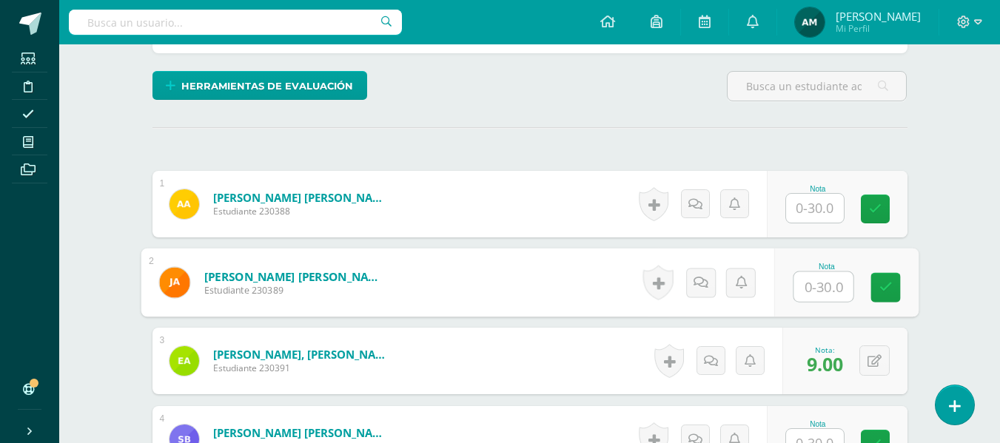
click at [816, 288] on input "text" at bounding box center [823, 287] width 59 height 30
type input "21"
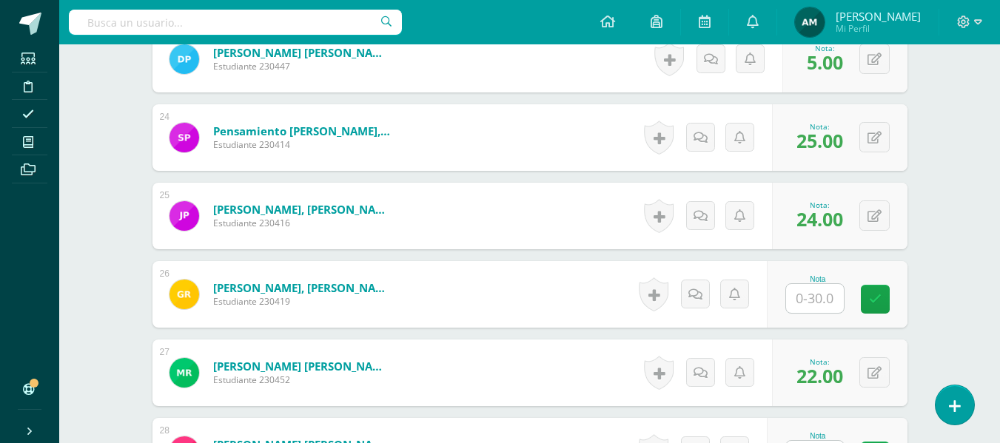
scroll to position [2261, 0]
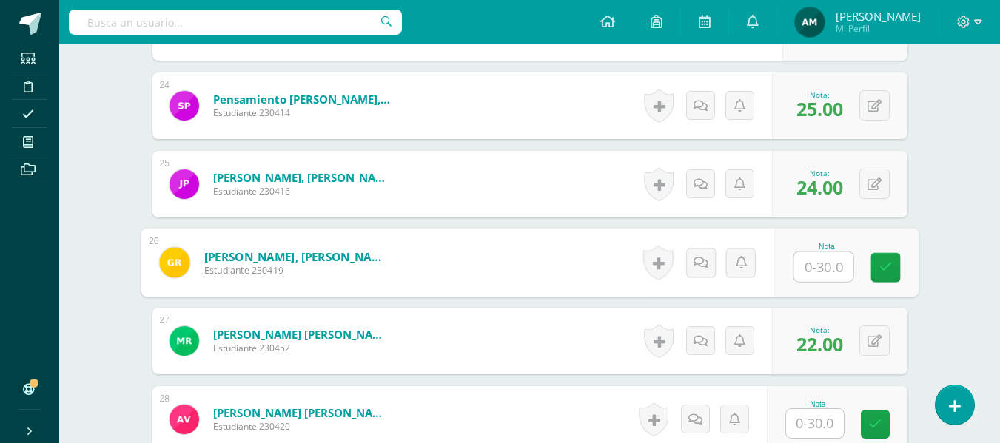
click at [815, 270] on input "text" at bounding box center [823, 267] width 59 height 30
type input "22"
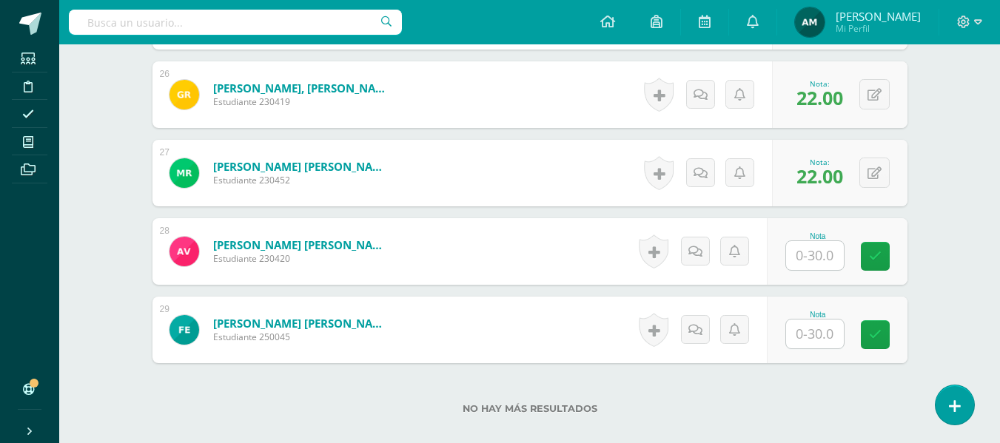
scroll to position [2440, 0]
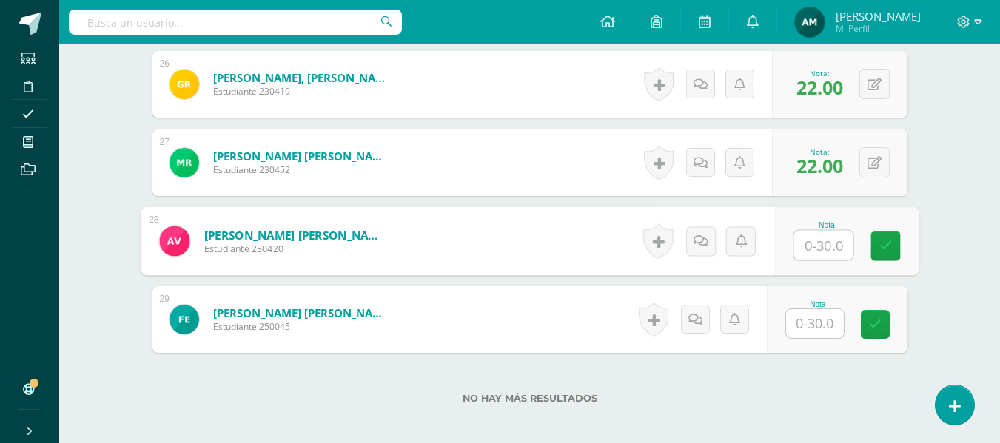
click at [812, 251] on input "text" at bounding box center [823, 246] width 59 height 30
type input "17"
click at [819, 320] on input "text" at bounding box center [815, 323] width 58 height 29
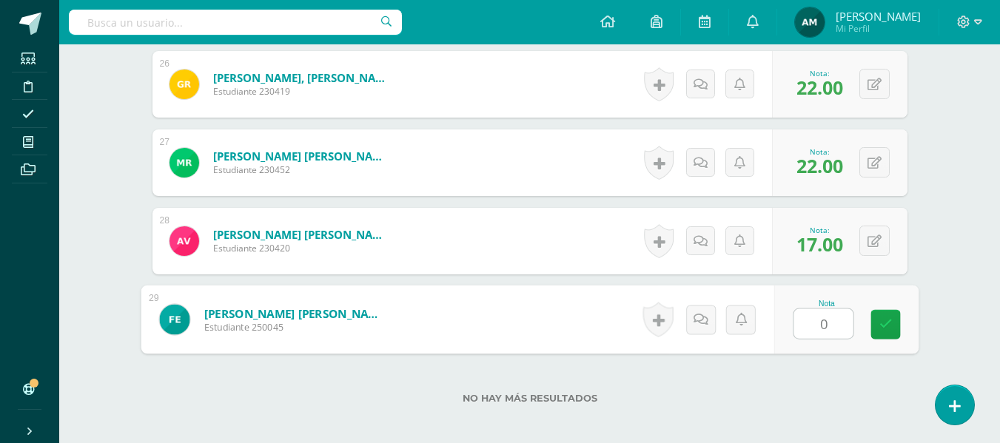
type input "0"
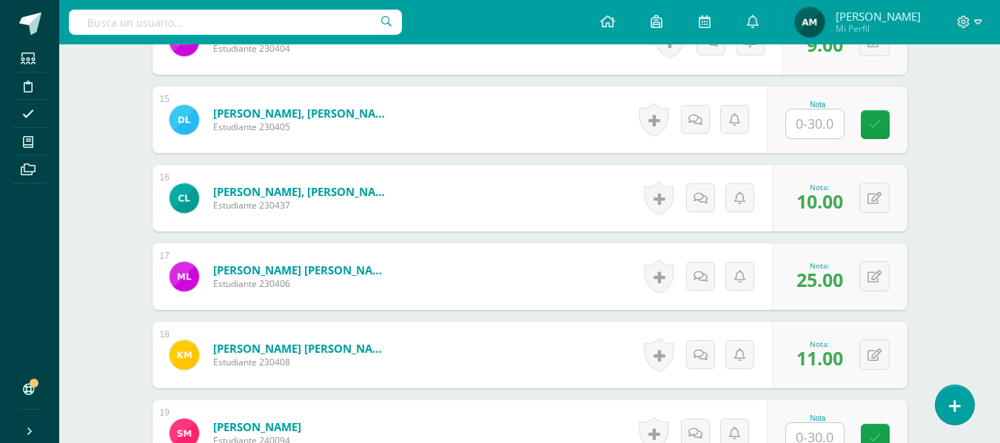
scroll to position [1530, 0]
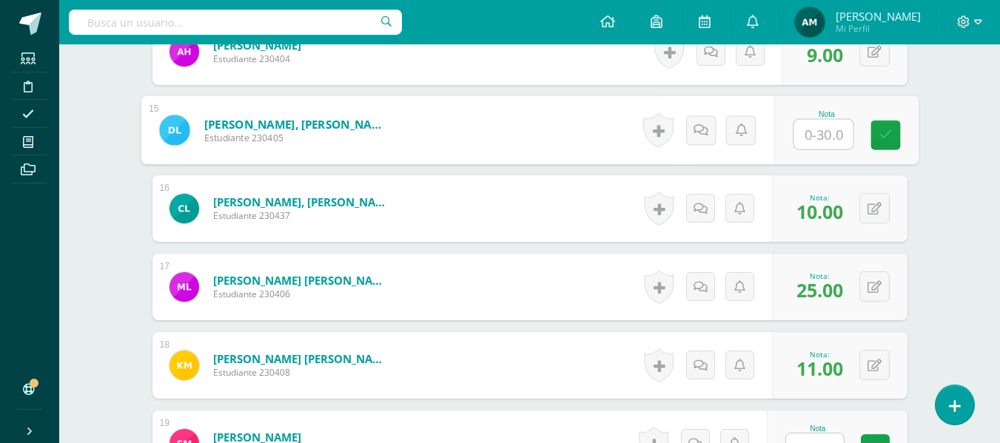
click at [817, 133] on input "text" at bounding box center [823, 135] width 59 height 30
type input "25"
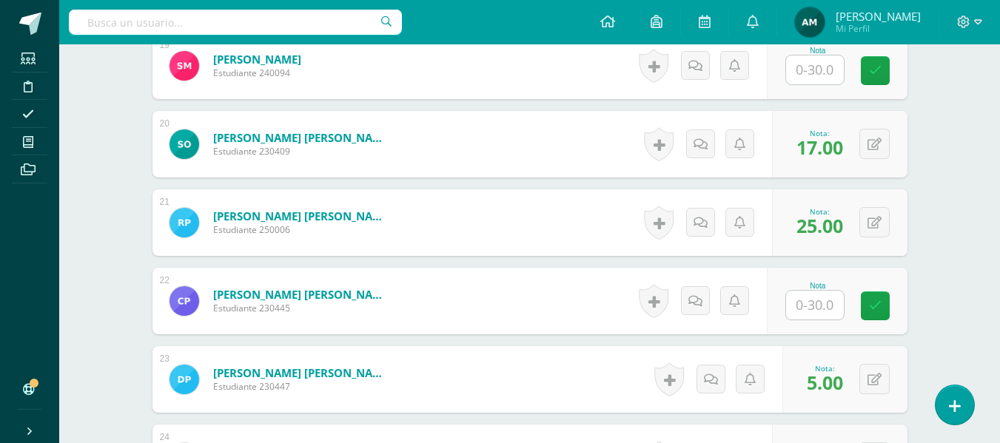
scroll to position [1919, 0]
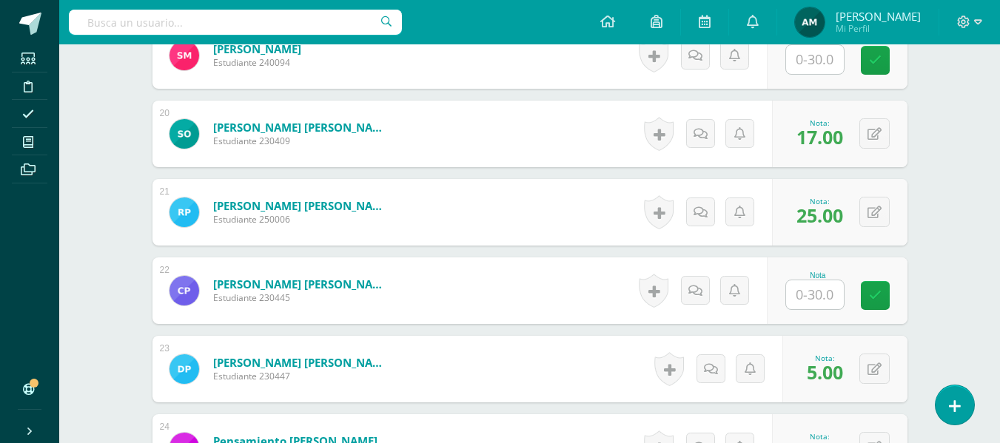
click at [814, 294] on input "text" at bounding box center [815, 295] width 58 height 29
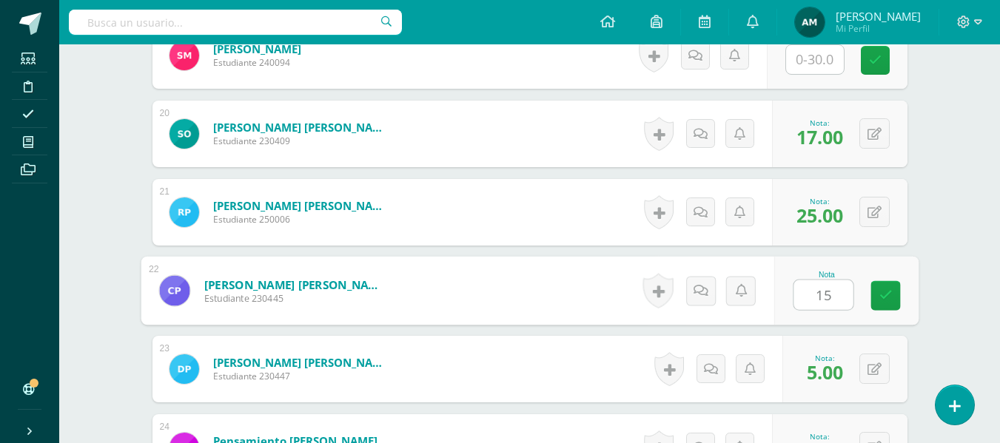
type input "15"
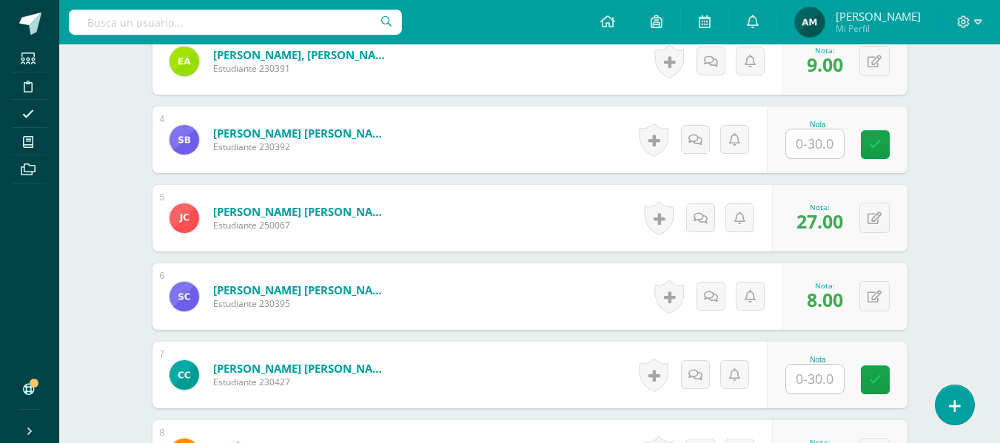
scroll to position [652, 0]
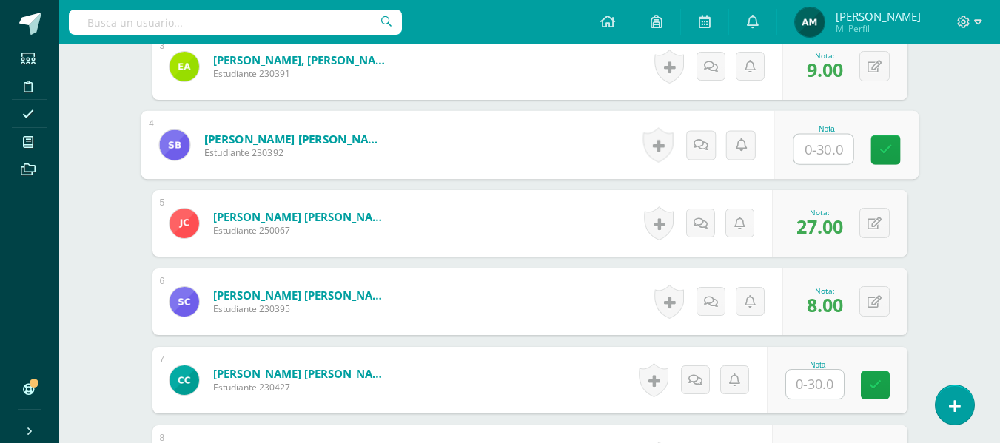
click at [811, 148] on input "text" at bounding box center [823, 150] width 59 height 30
type input "19"
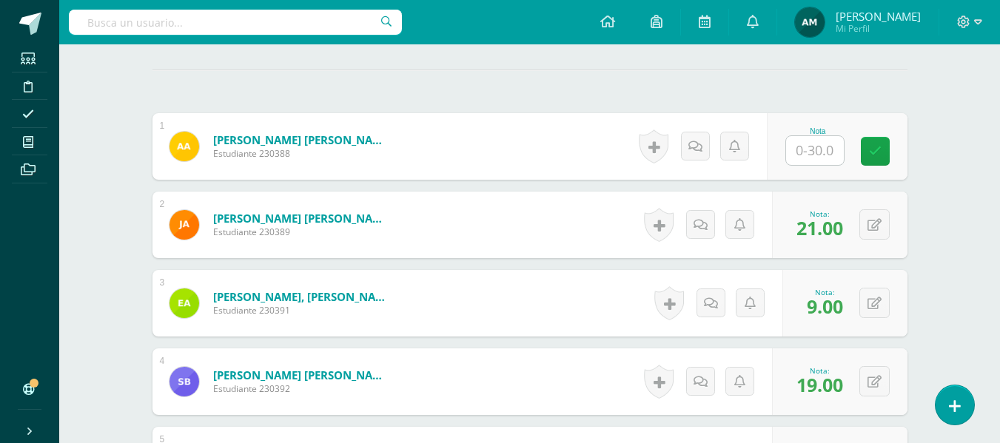
scroll to position [400, 0]
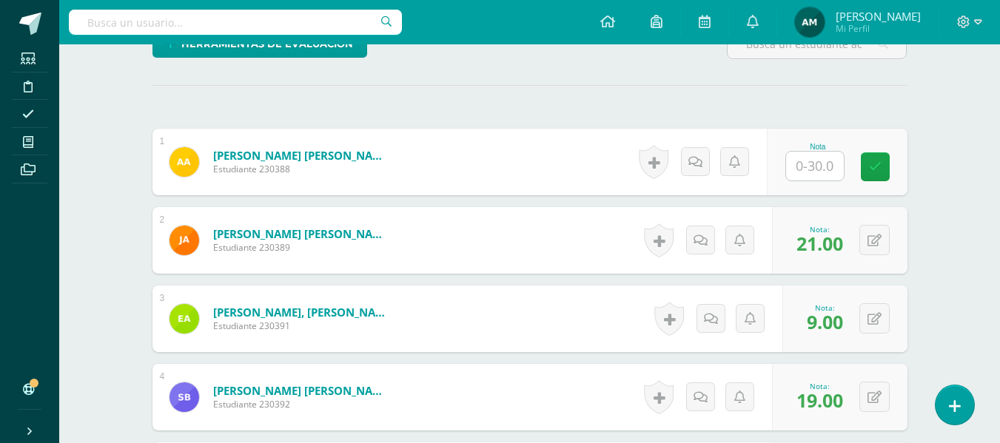
click at [815, 167] on input "text" at bounding box center [815, 166] width 58 height 29
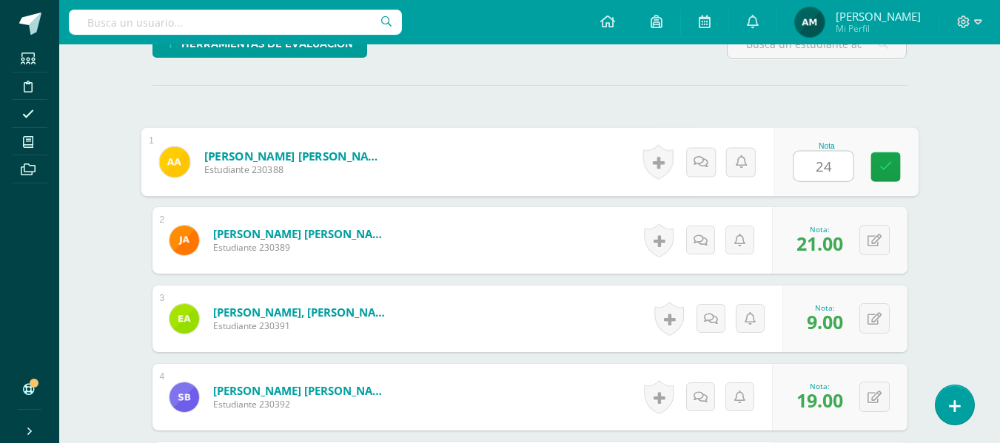
type input "24"
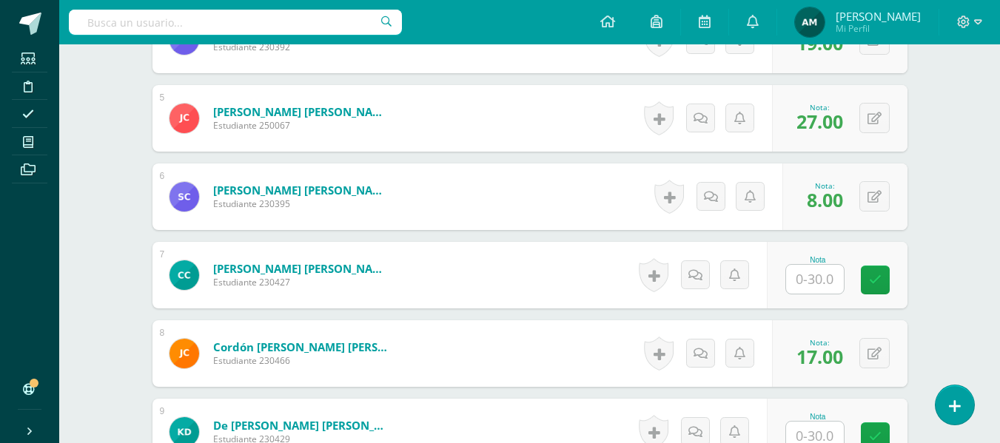
scroll to position [783, 0]
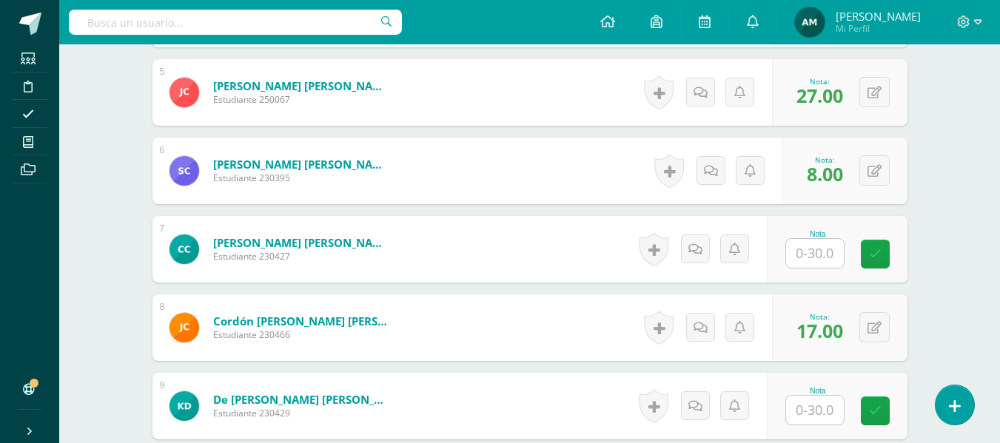
click at [814, 253] on input "text" at bounding box center [815, 253] width 58 height 29
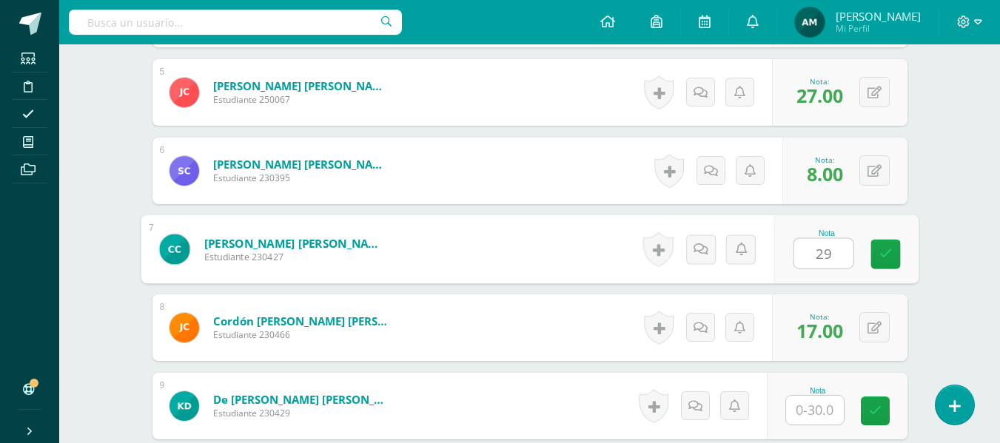
type input "29"
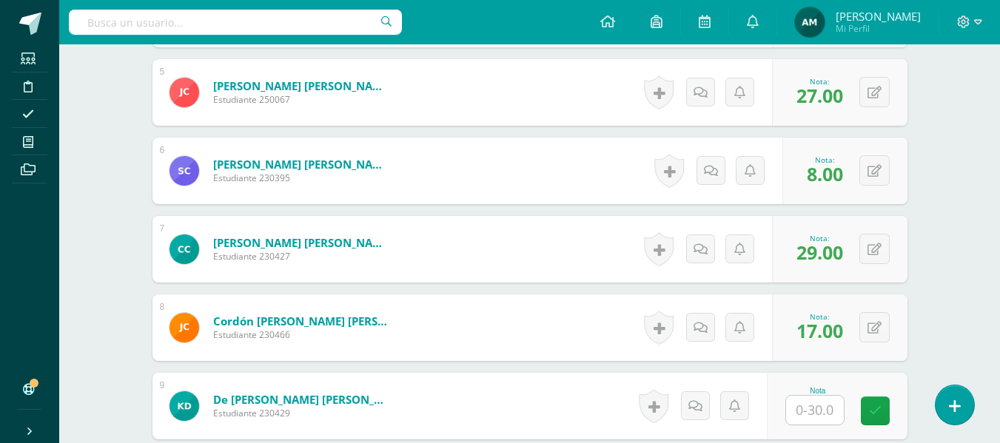
click at [820, 410] on input "text" at bounding box center [815, 410] width 58 height 29
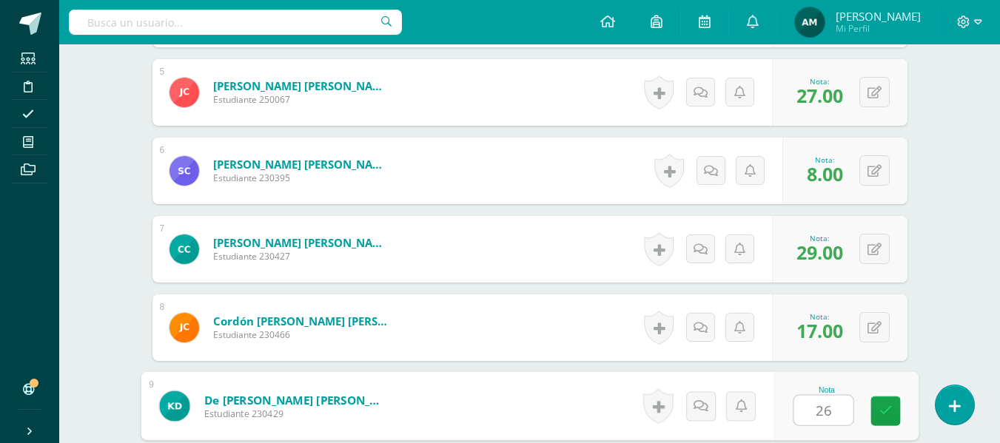
type input "26"
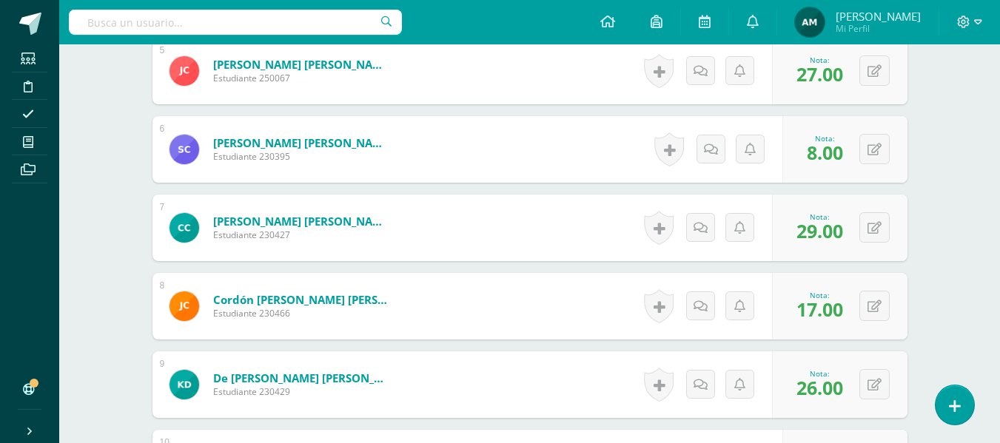
scroll to position [1183, 0]
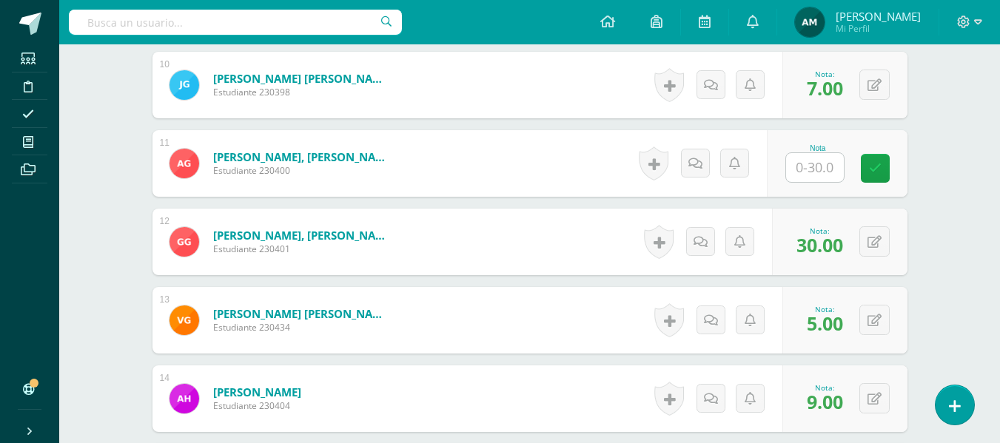
click at [816, 172] on input "text" at bounding box center [815, 167] width 58 height 29
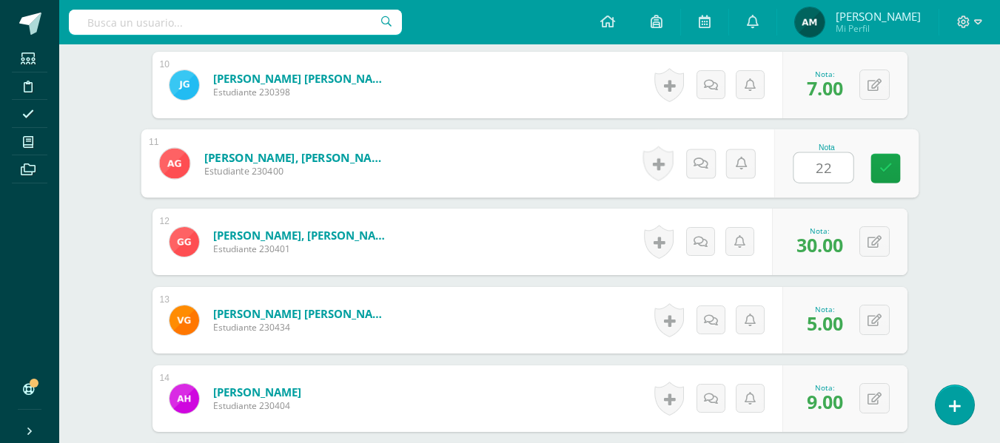
type input "22"
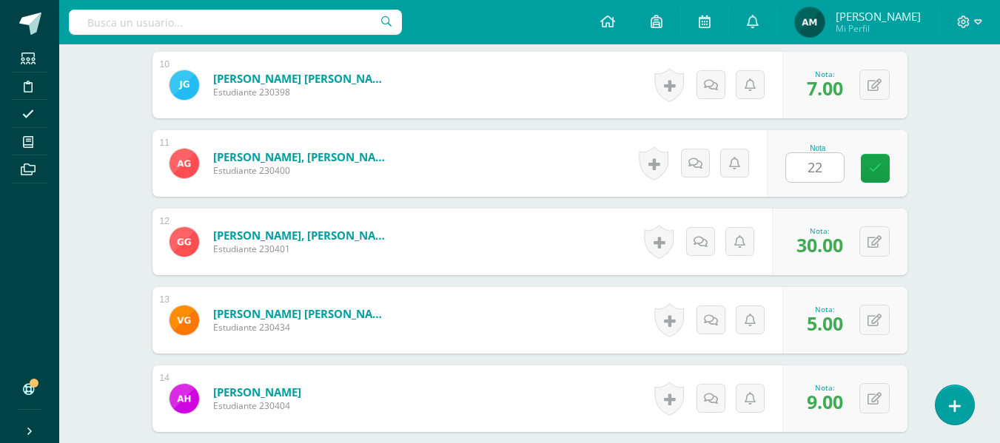
click at [965, 143] on div "Contabilidad Tercero Básico "Tercero Básico A" Herramientas Detalle de asistenc…" at bounding box center [529, 320] width 941 height 2918
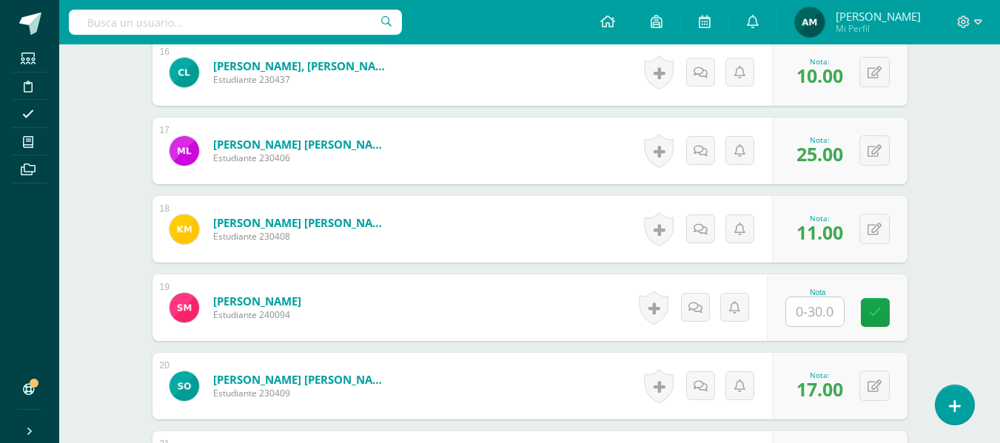
scroll to position [1788, 0]
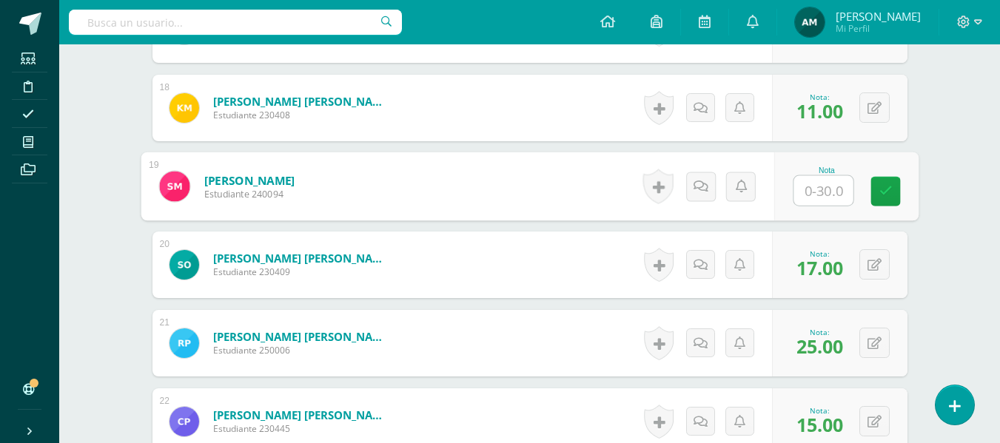
click at [817, 190] on input "text" at bounding box center [823, 191] width 59 height 30
type input "13"
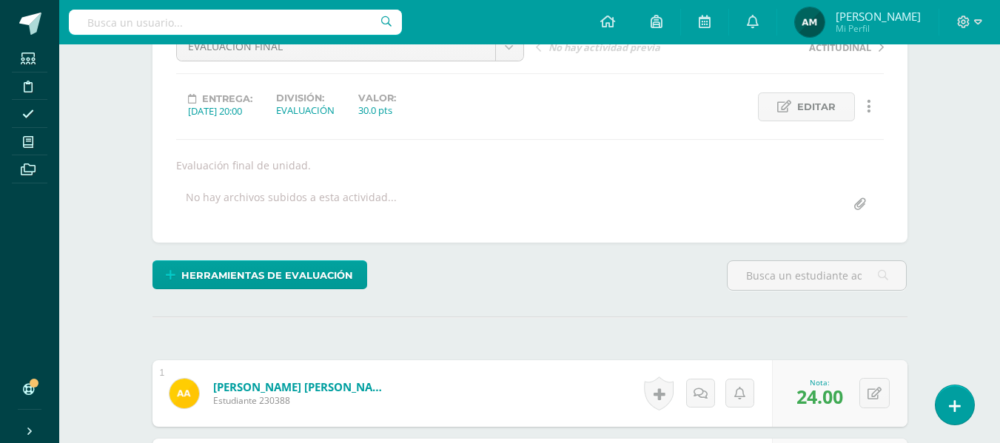
scroll to position [0, 0]
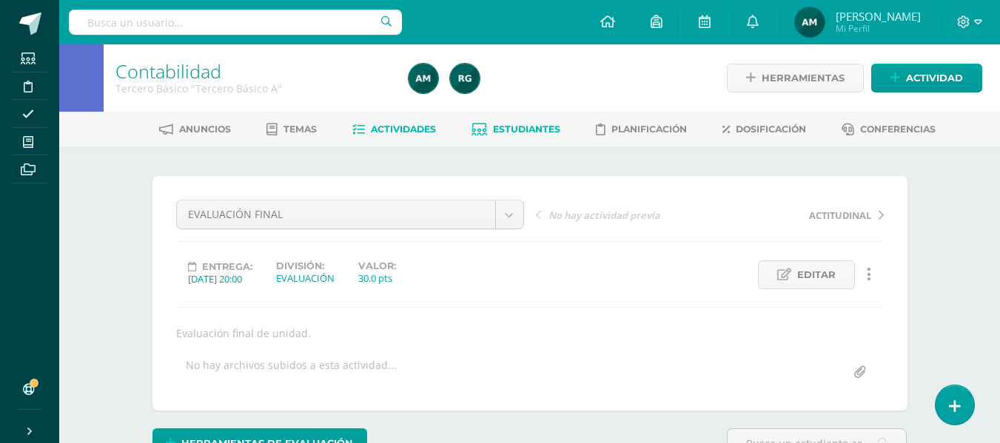
click at [538, 125] on span "Estudiantes" at bounding box center [526, 129] width 67 height 11
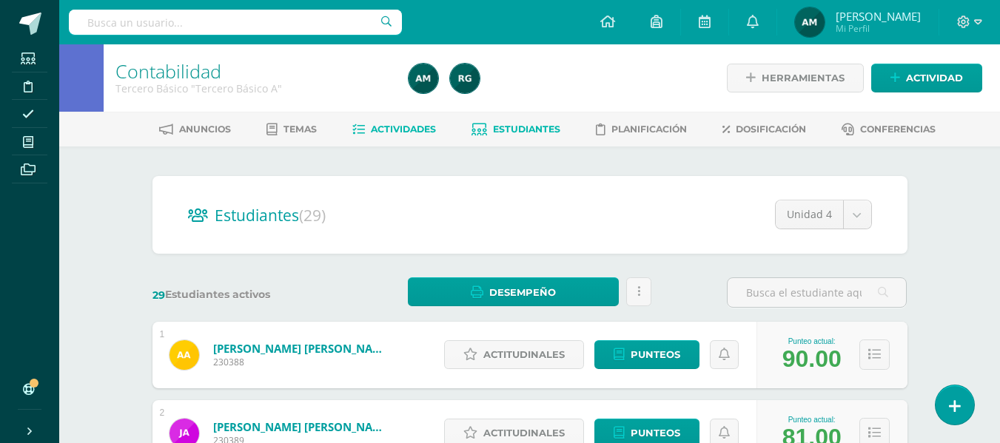
click at [394, 124] on span "Actividades" at bounding box center [403, 129] width 65 height 11
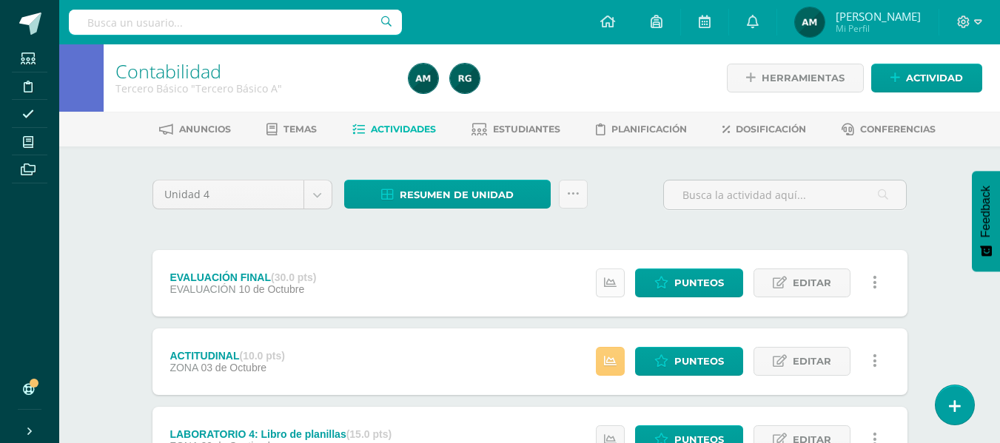
click at [612, 281] on icon at bounding box center [610, 283] width 13 height 13
click at [606, 371] on link at bounding box center [610, 361] width 29 height 29
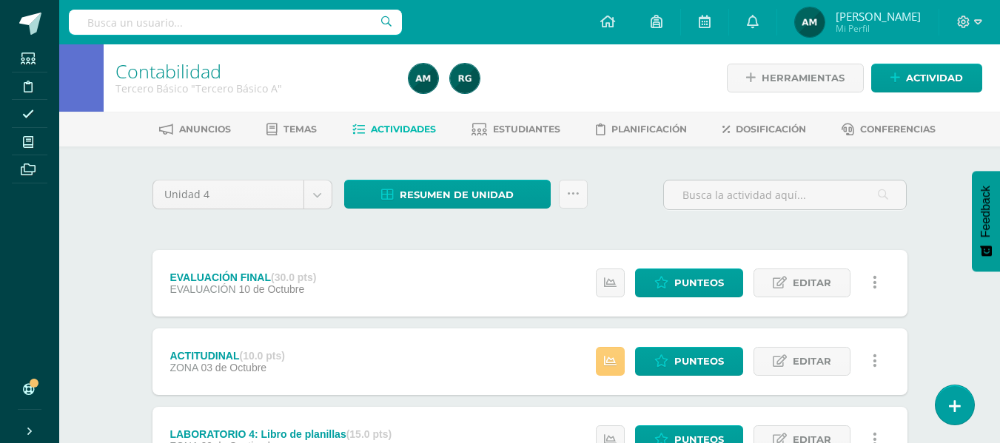
scroll to position [74, 0]
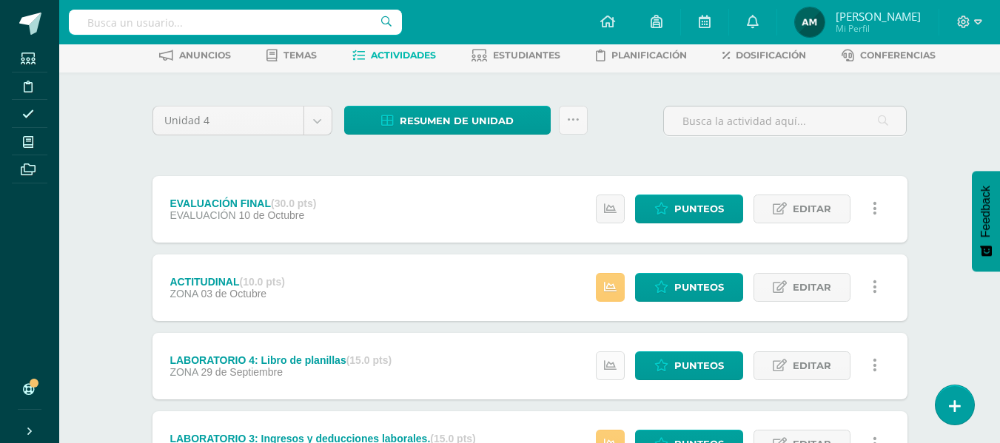
click at [606, 360] on icon at bounding box center [610, 366] width 13 height 13
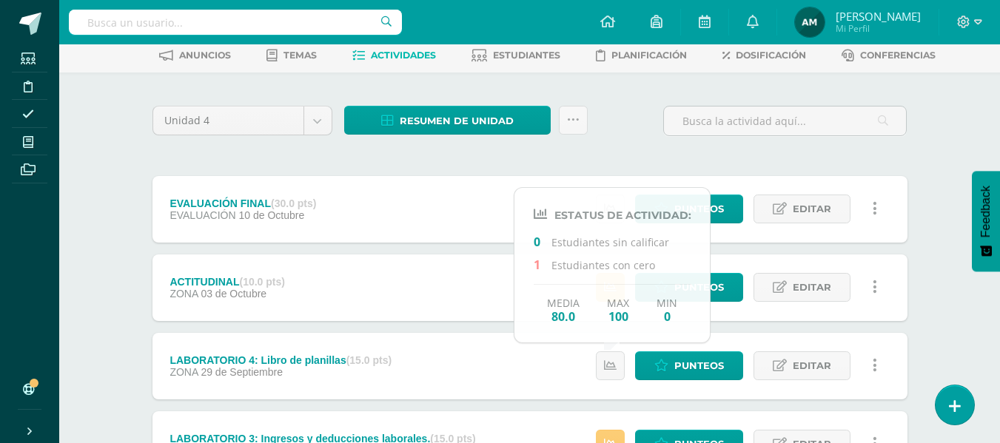
click at [834, 164] on div "Unidad 4 Unidad 1 Unidad 2 Unidad 3 Unidad 4 Resumen de unidad Descargar como H…" at bounding box center [530, 403] width 767 height 602
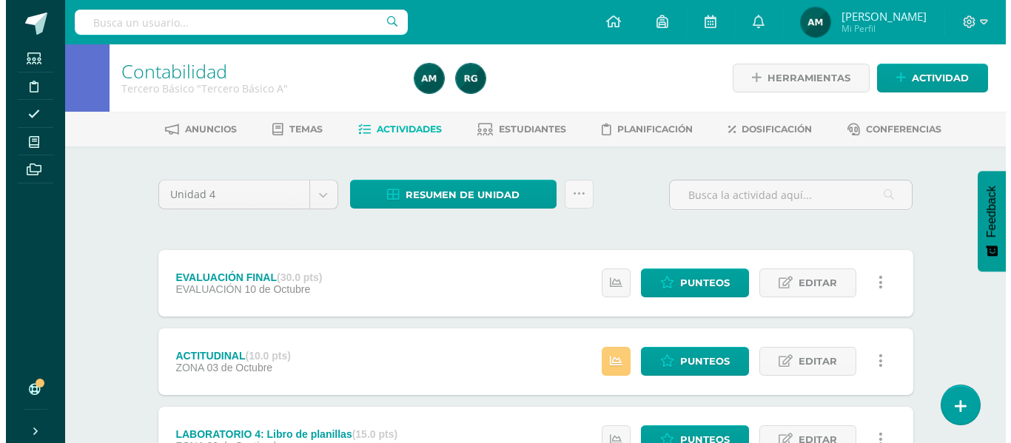
scroll to position [0, 0]
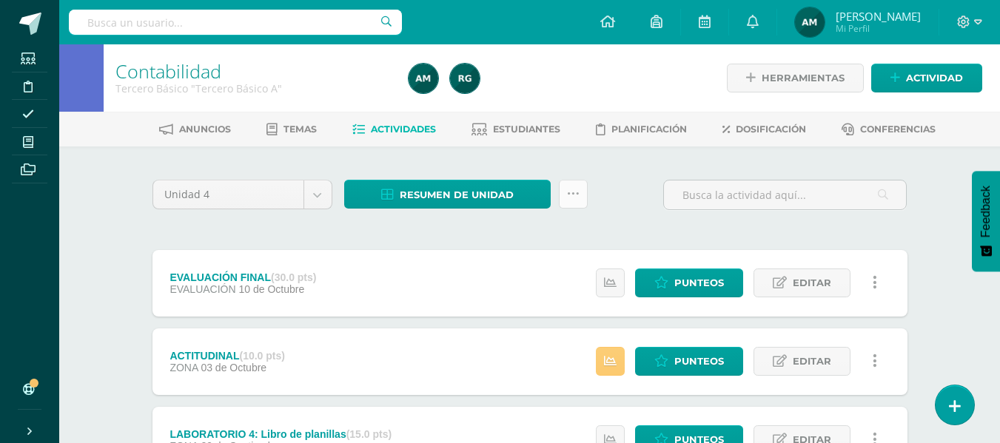
click at [574, 193] on icon at bounding box center [573, 194] width 13 height 13
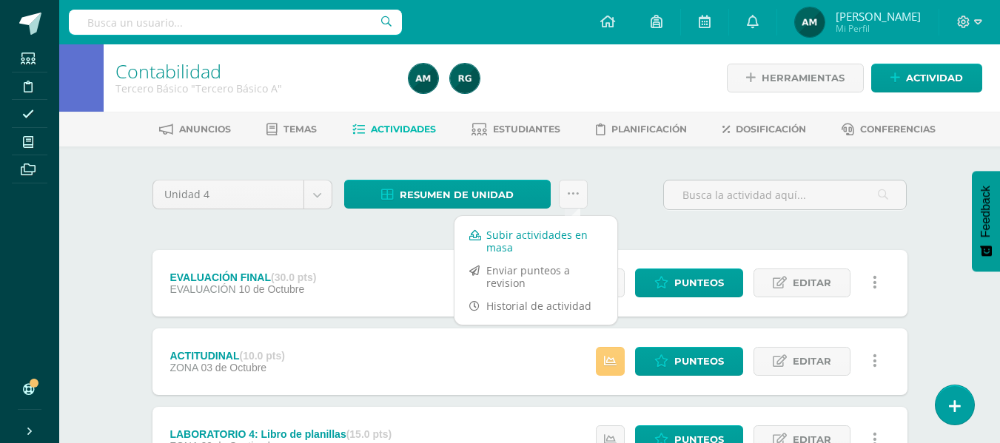
click at [543, 240] on link "Subir actividades en masa" at bounding box center [536, 242] width 163 height 36
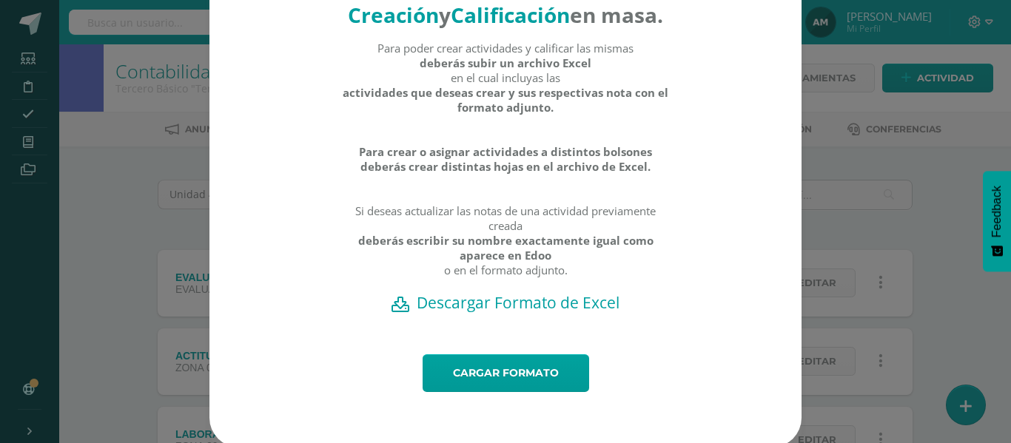
scroll to position [84, 0]
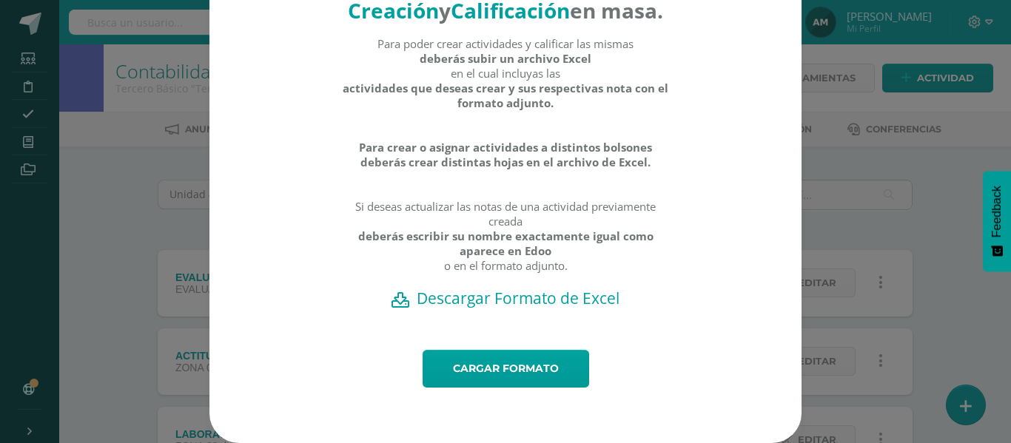
click at [543, 304] on h2 "Descargar Formato de Excel" at bounding box center [505, 298] width 540 height 21
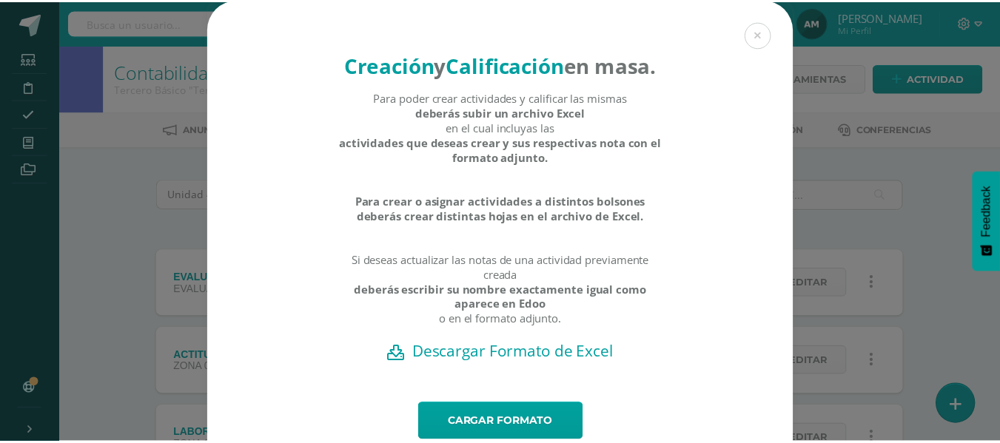
scroll to position [0, 0]
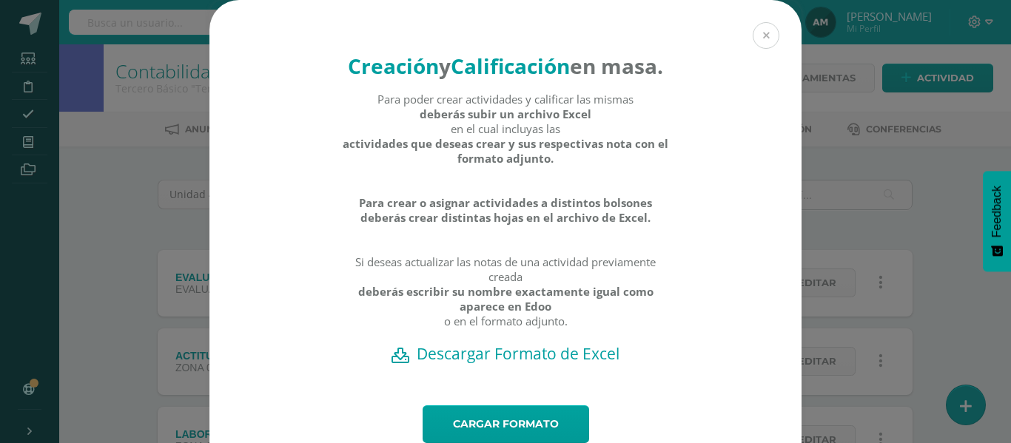
click at [759, 30] on button at bounding box center [766, 35] width 27 height 27
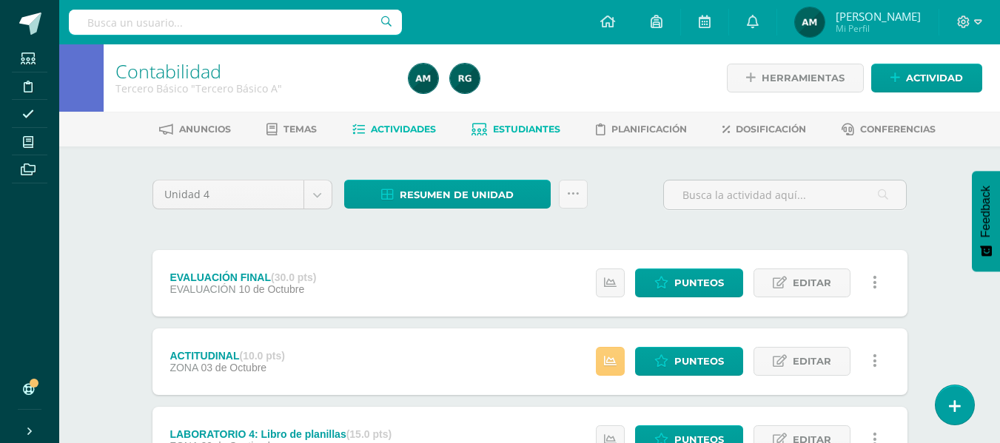
click at [534, 121] on link "Estudiantes" at bounding box center [516, 130] width 89 height 24
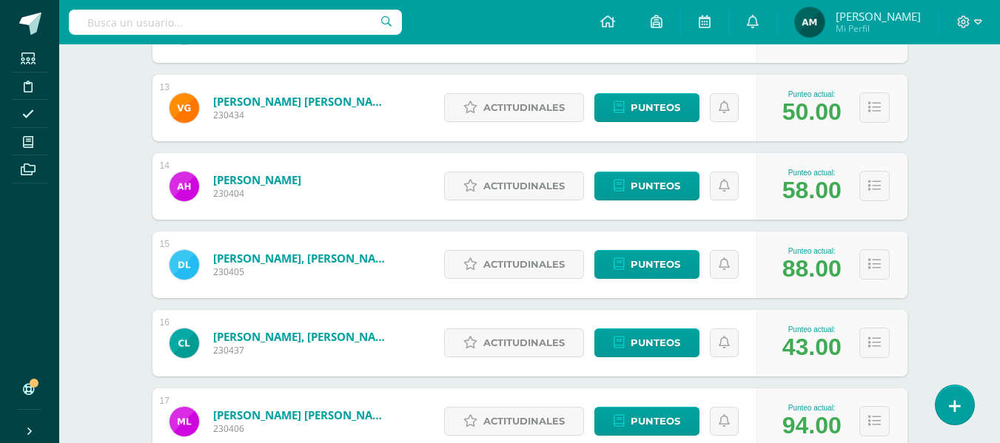
scroll to position [1263, 0]
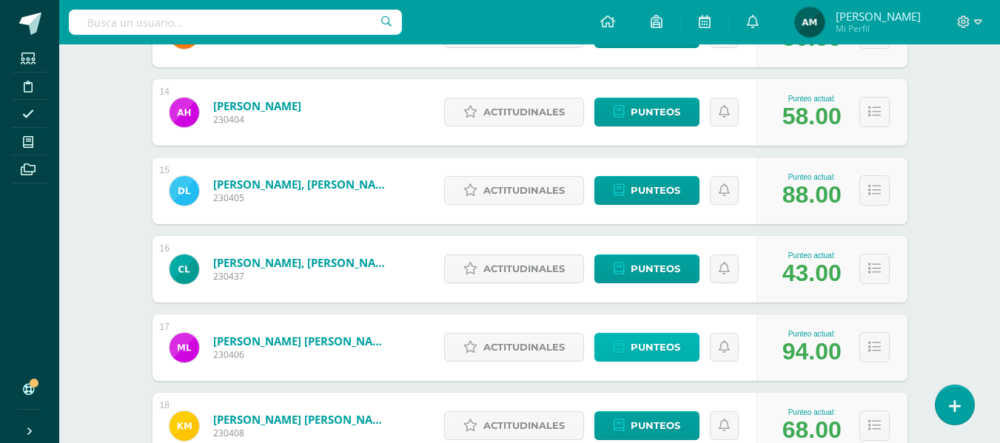
click at [678, 349] on span "Punteos" at bounding box center [656, 347] width 50 height 27
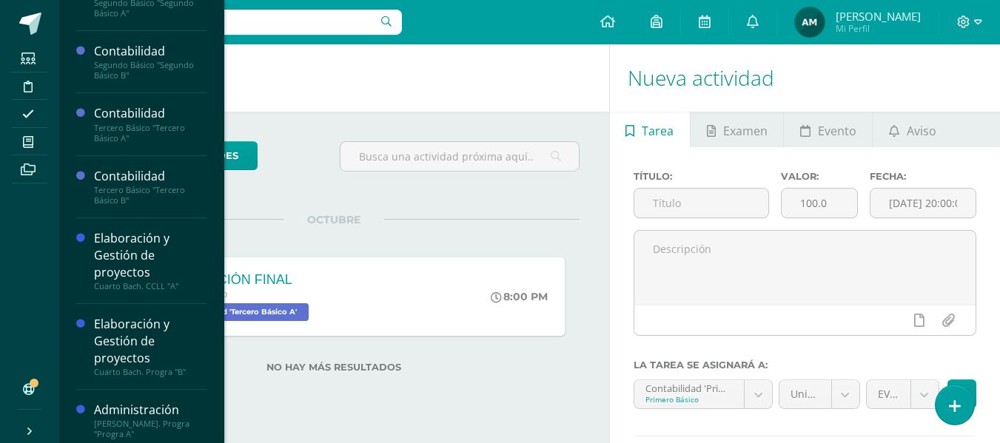
scroll to position [152, 0]
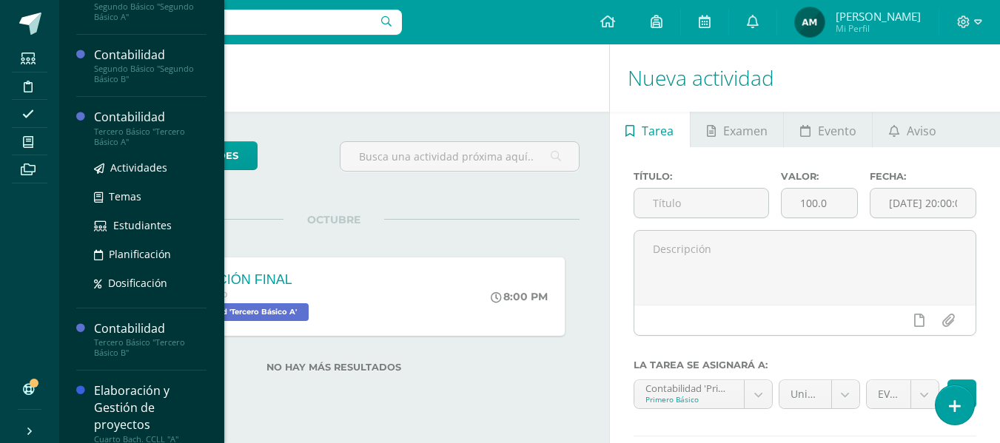
click at [135, 127] on div "Tercero Básico "Tercero Básico A"" at bounding box center [150, 137] width 113 height 21
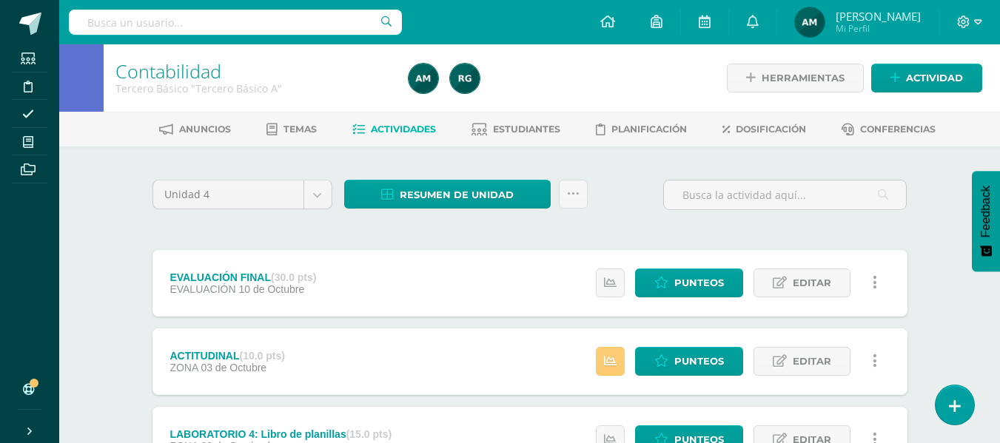
click at [418, 121] on link "Actividades" at bounding box center [394, 130] width 84 height 24
click at [602, 282] on link at bounding box center [610, 283] width 29 height 29
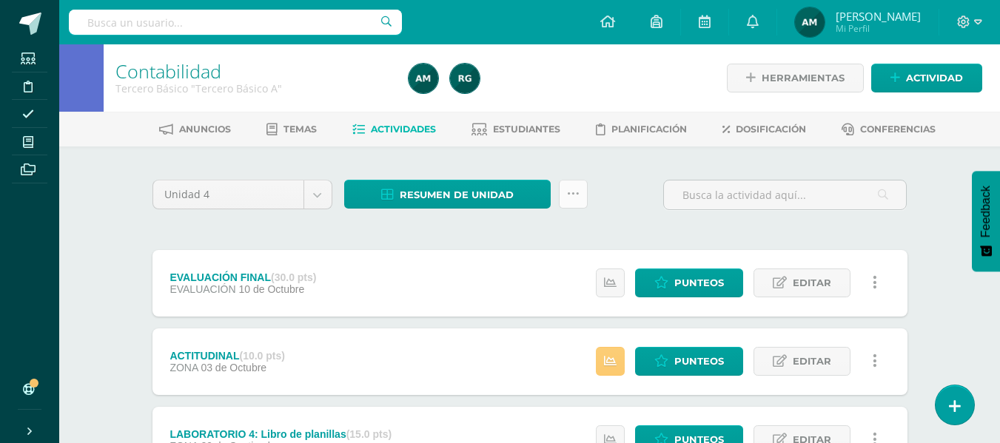
click at [577, 190] on icon at bounding box center [573, 194] width 13 height 13
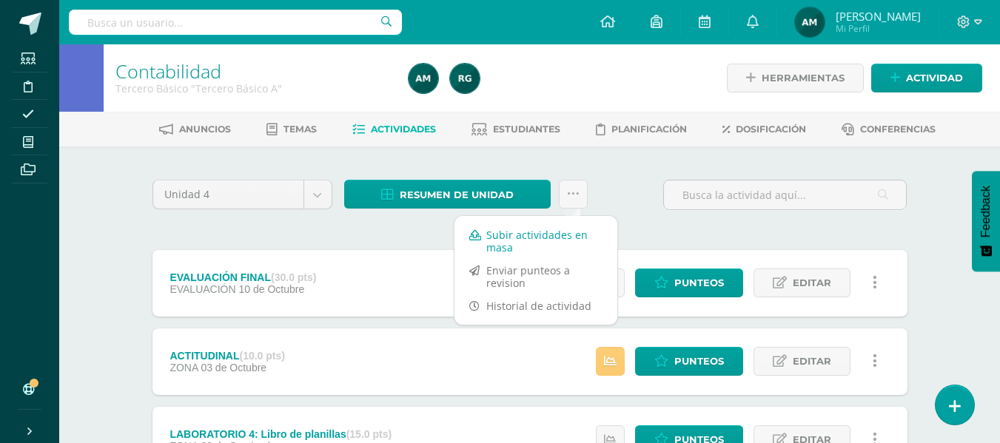
click at [520, 241] on link "Subir actividades en masa" at bounding box center [536, 242] width 163 height 36
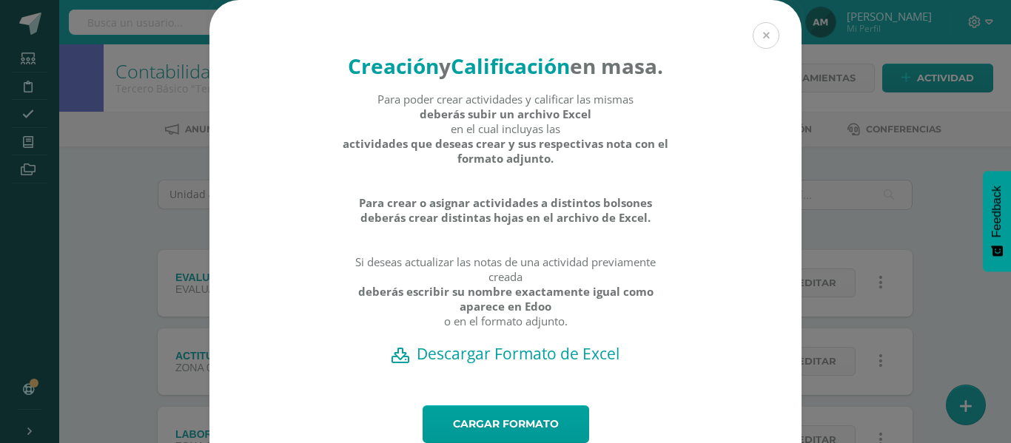
click at [760, 33] on button at bounding box center [766, 35] width 27 height 27
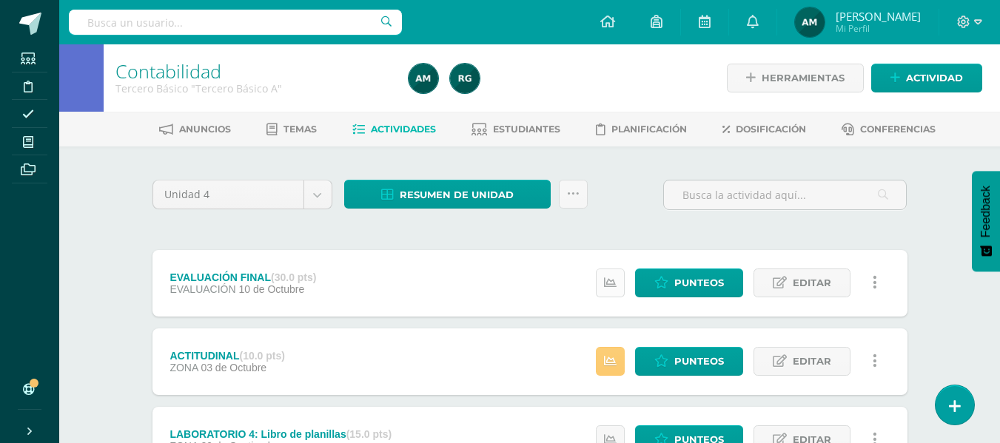
click at [618, 287] on link at bounding box center [610, 283] width 29 height 29
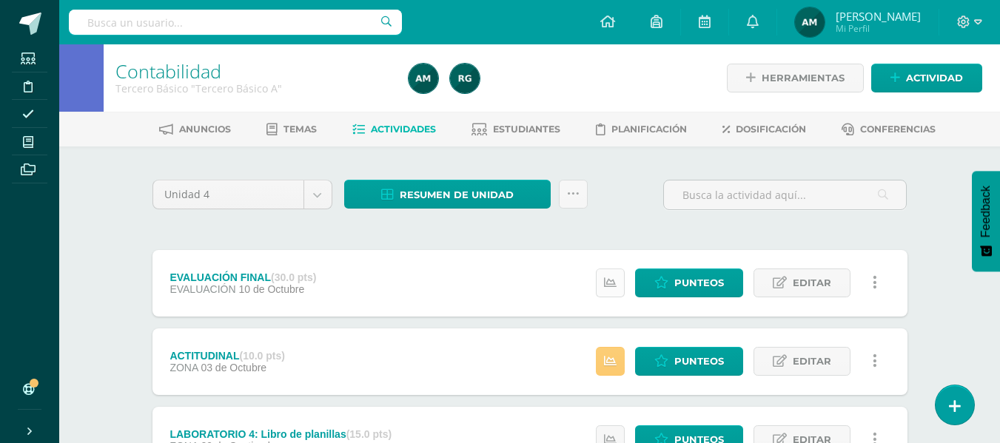
click at [617, 275] on link at bounding box center [610, 283] width 29 height 29
click at [763, 221] on div at bounding box center [784, 201] width 255 height 42
click at [575, 195] on icon at bounding box center [573, 194] width 13 height 13
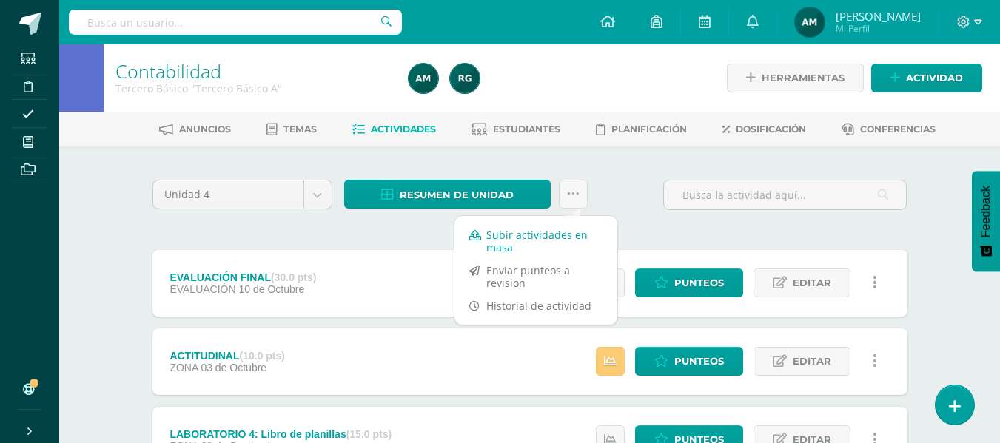
click at [530, 239] on link "Subir actividades en masa" at bounding box center [536, 242] width 163 height 36
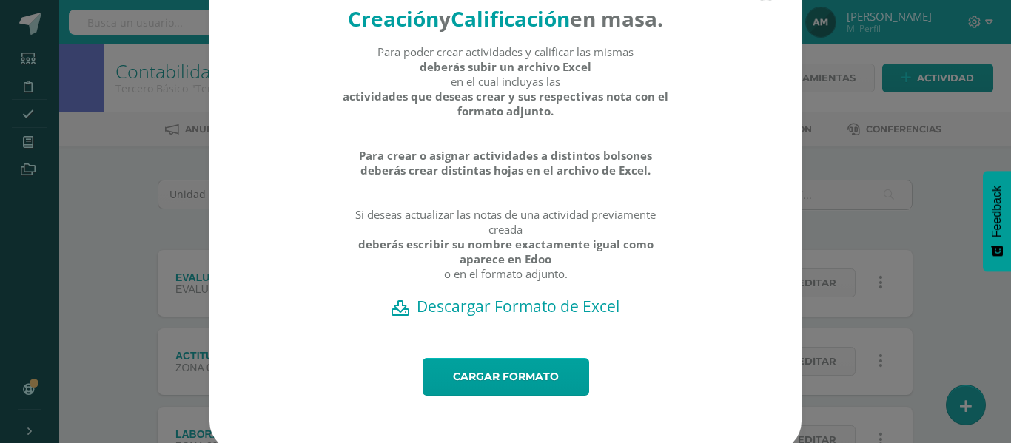
scroll to position [74, 0]
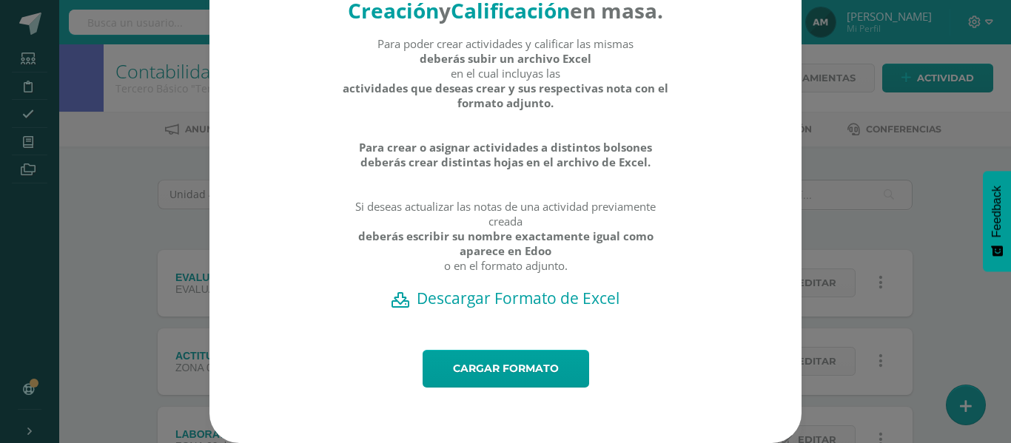
click at [526, 306] on h2 "Descargar Formato de Excel" at bounding box center [505, 298] width 540 height 21
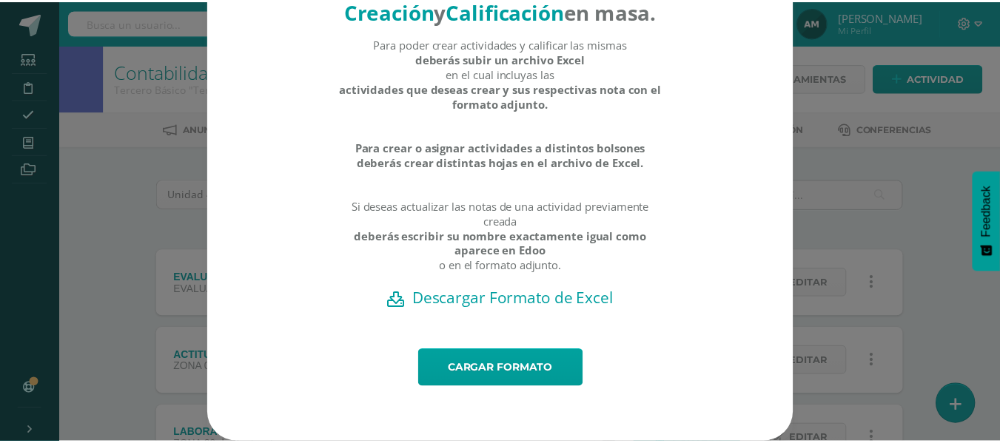
scroll to position [0, 0]
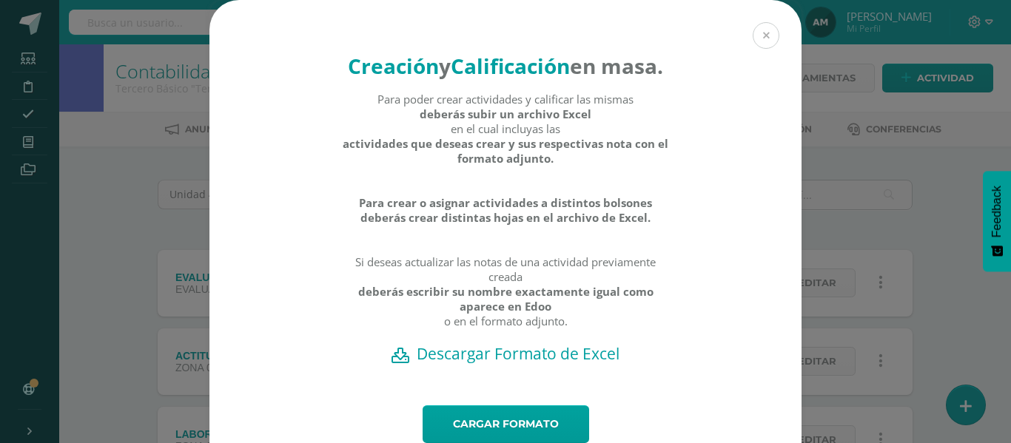
click at [761, 33] on button at bounding box center [766, 35] width 27 height 27
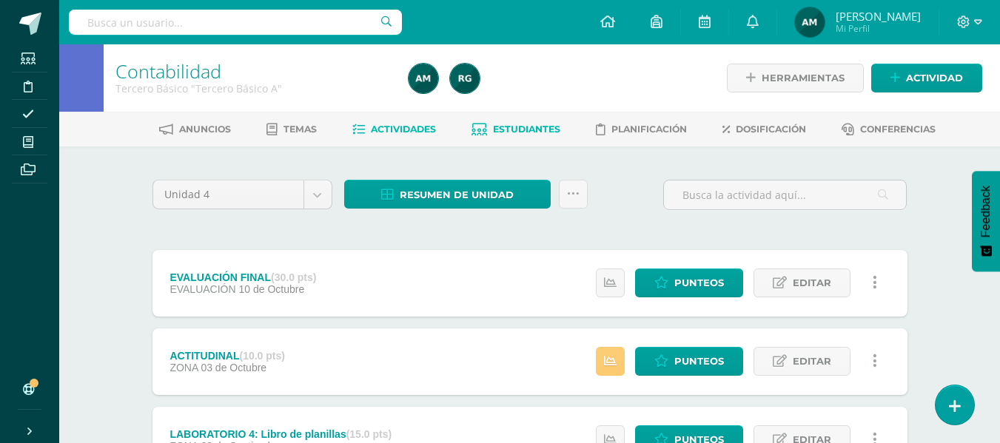
click at [537, 124] on span "Estudiantes" at bounding box center [526, 129] width 67 height 11
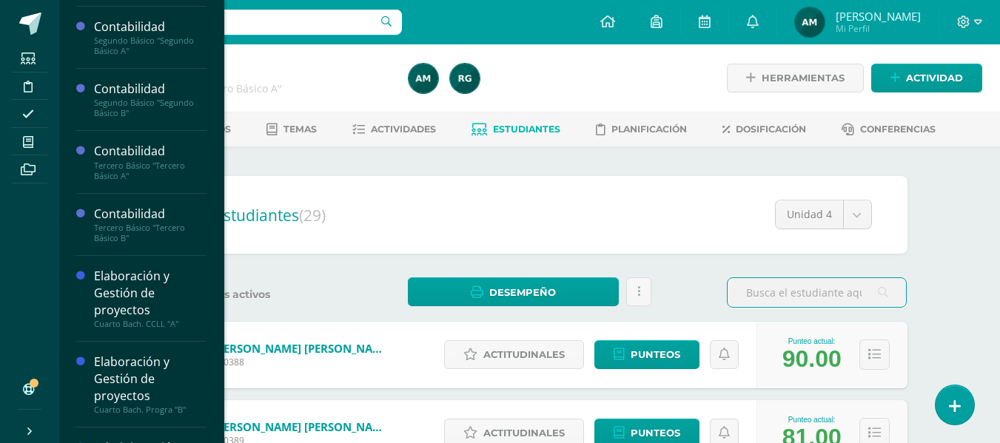
scroll to position [118, 0]
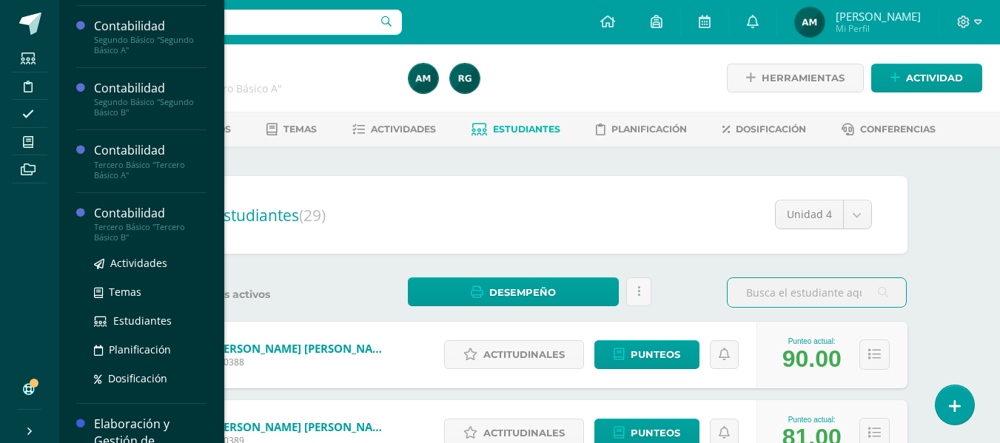
click at [136, 222] on div "Tercero Básico "Tercero Básico B"" at bounding box center [150, 232] width 113 height 21
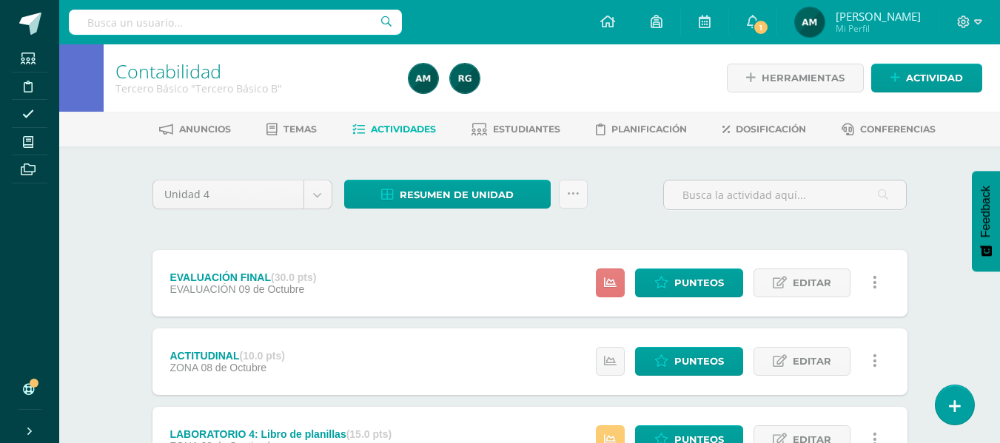
click at [617, 279] on link at bounding box center [610, 283] width 29 height 29
click at [576, 200] on icon at bounding box center [573, 194] width 13 height 13
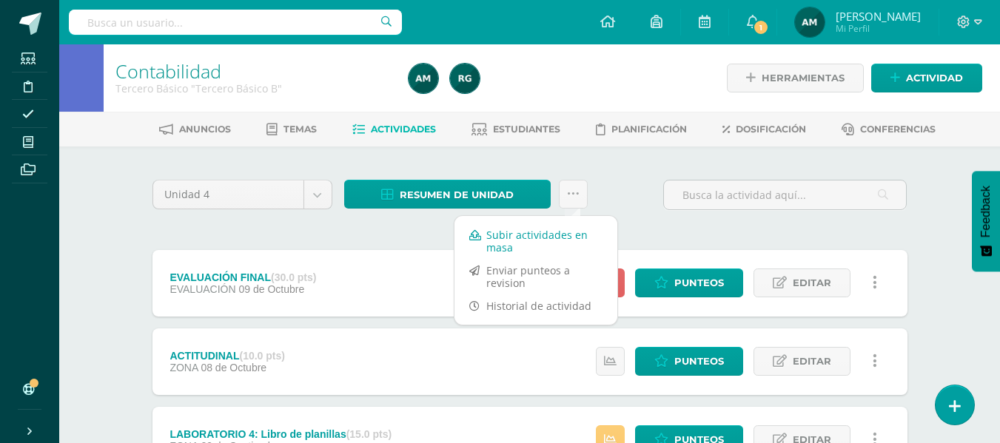
click at [529, 239] on link "Subir actividades en masa" at bounding box center [536, 242] width 163 height 36
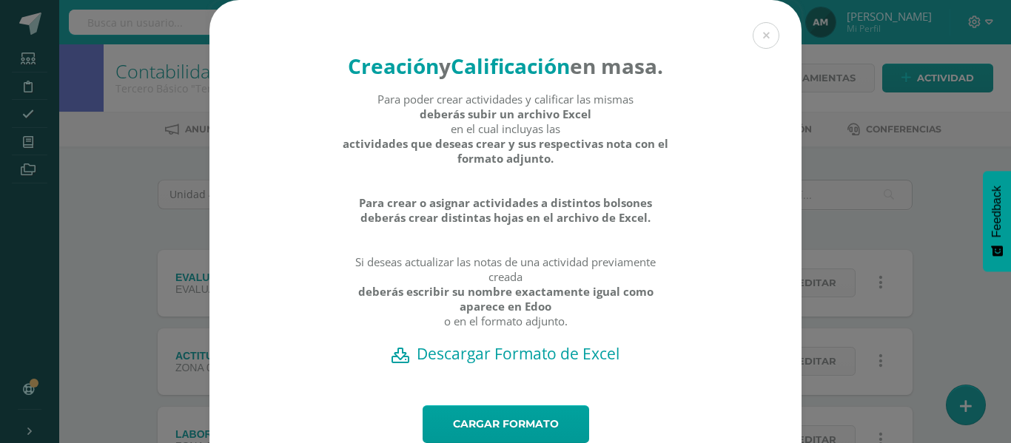
click at [493, 364] on h2 "Descargar Formato de Excel" at bounding box center [505, 354] width 540 height 21
click at [1000, 432] on div at bounding box center [1000, 432] width 0 height 0
click at [763, 40] on button at bounding box center [766, 35] width 27 height 27
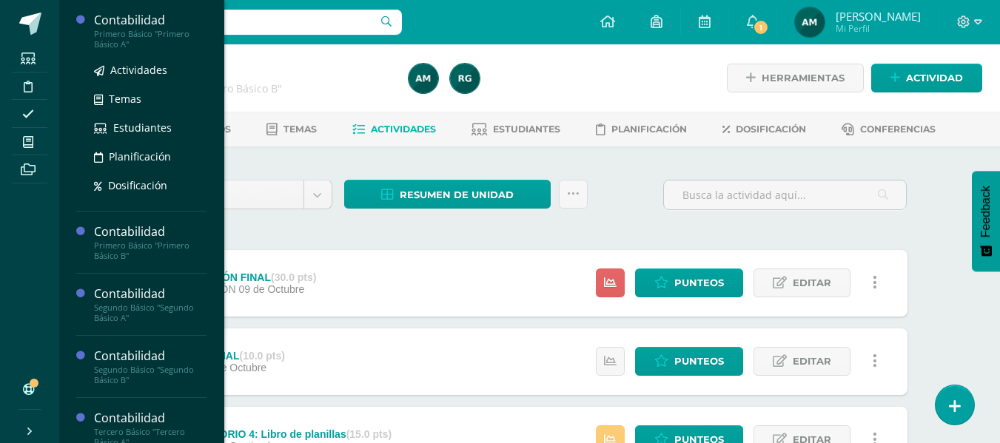
click at [165, 30] on div "Primero Básico "Primero Básico A"" at bounding box center [150, 39] width 113 height 21
